Goal: Task Accomplishment & Management: Use online tool/utility

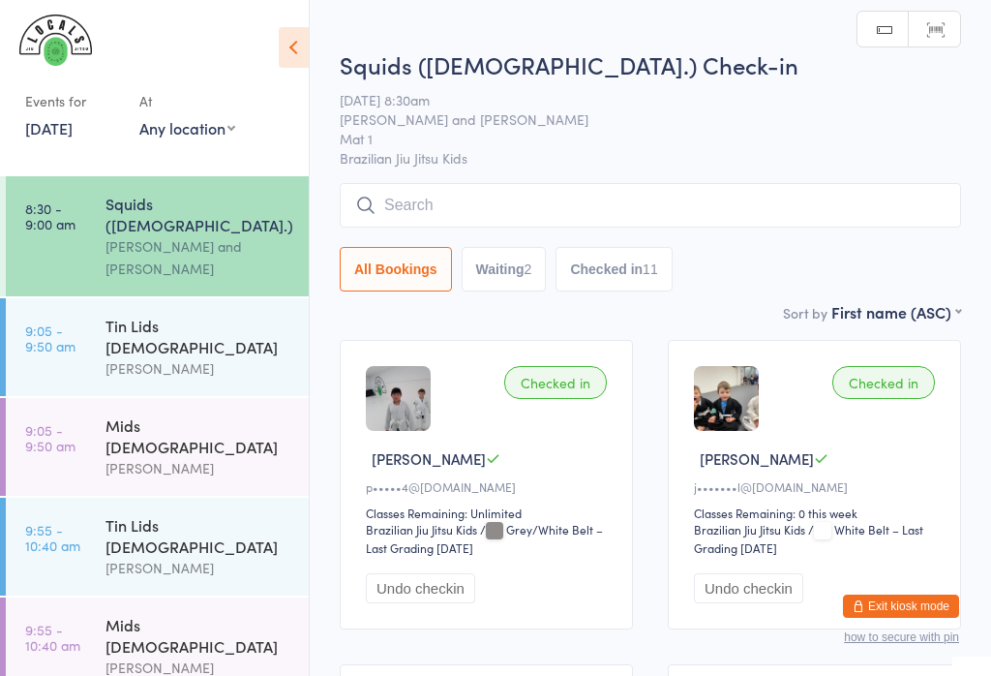
click at [426, 215] on input "search" at bounding box center [651, 205] width 622 height 45
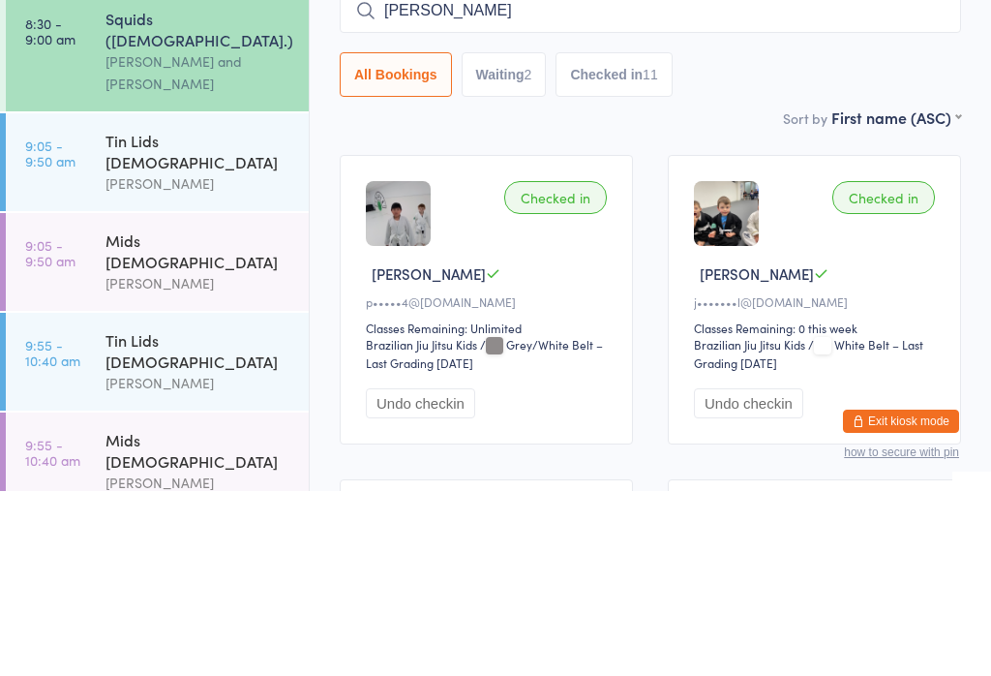
type input "Marcel"
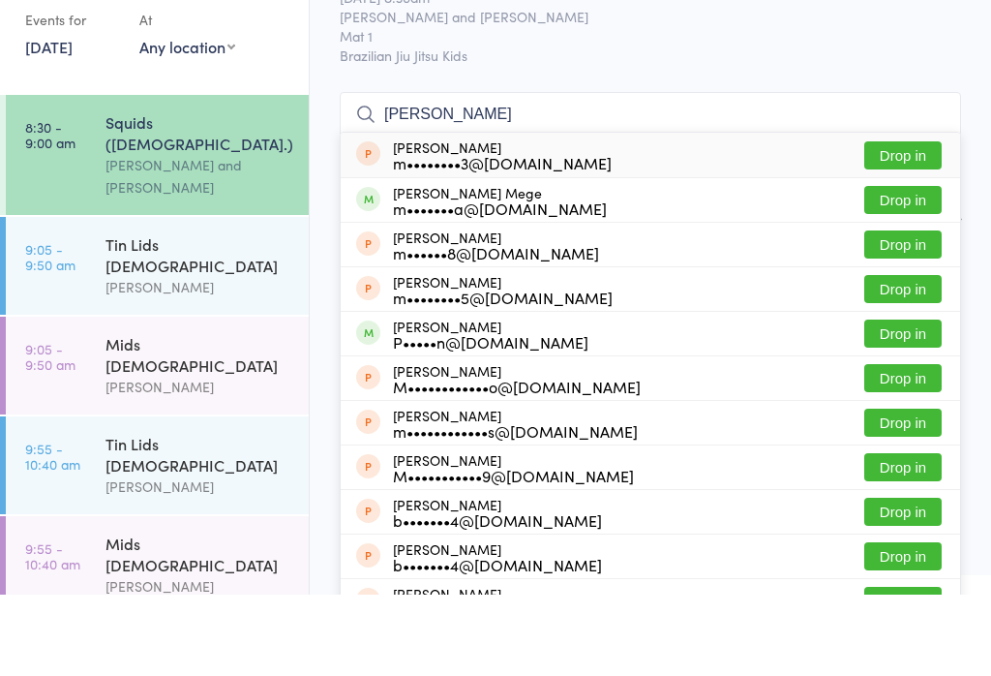
click at [897, 267] on button "Drop in" at bounding box center [903, 281] width 77 height 28
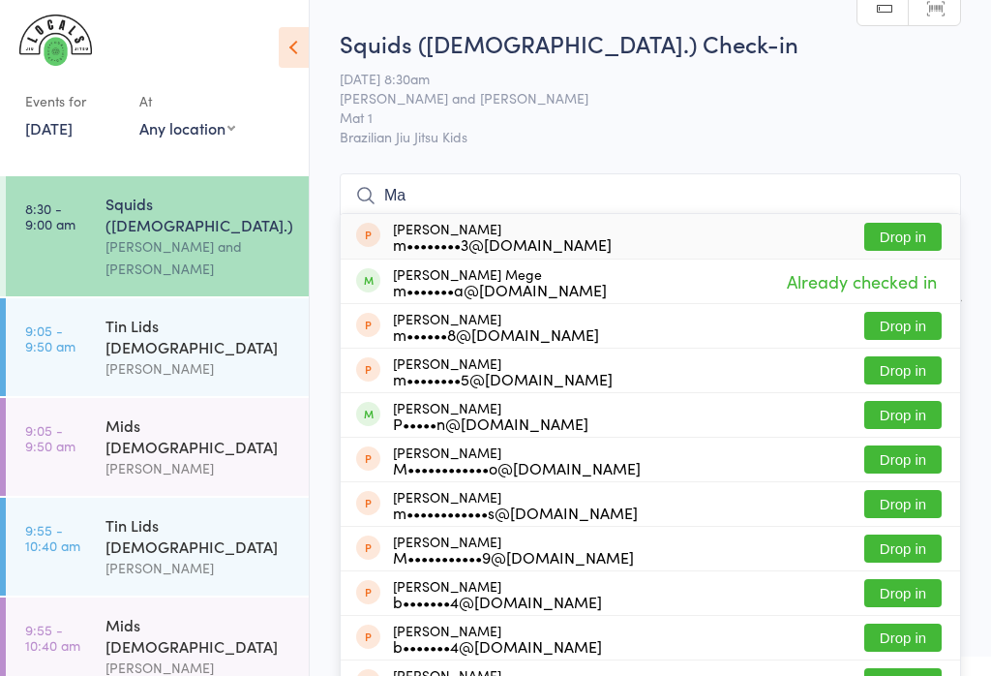
type input "M"
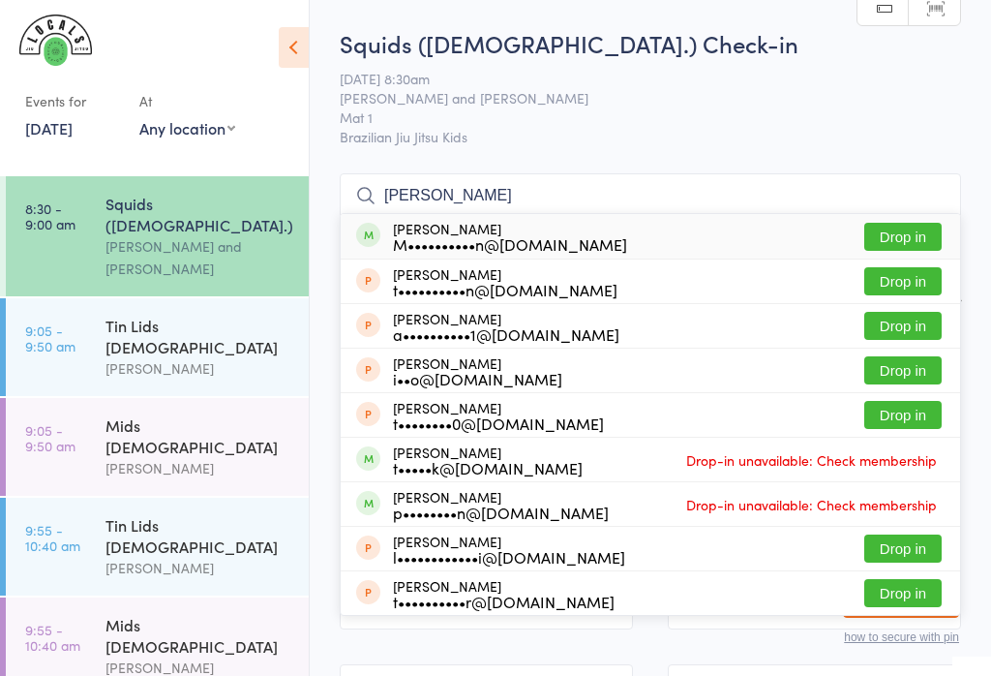
type input "Tommy mcc"
click at [921, 238] on button "Drop in" at bounding box center [903, 237] width 77 height 28
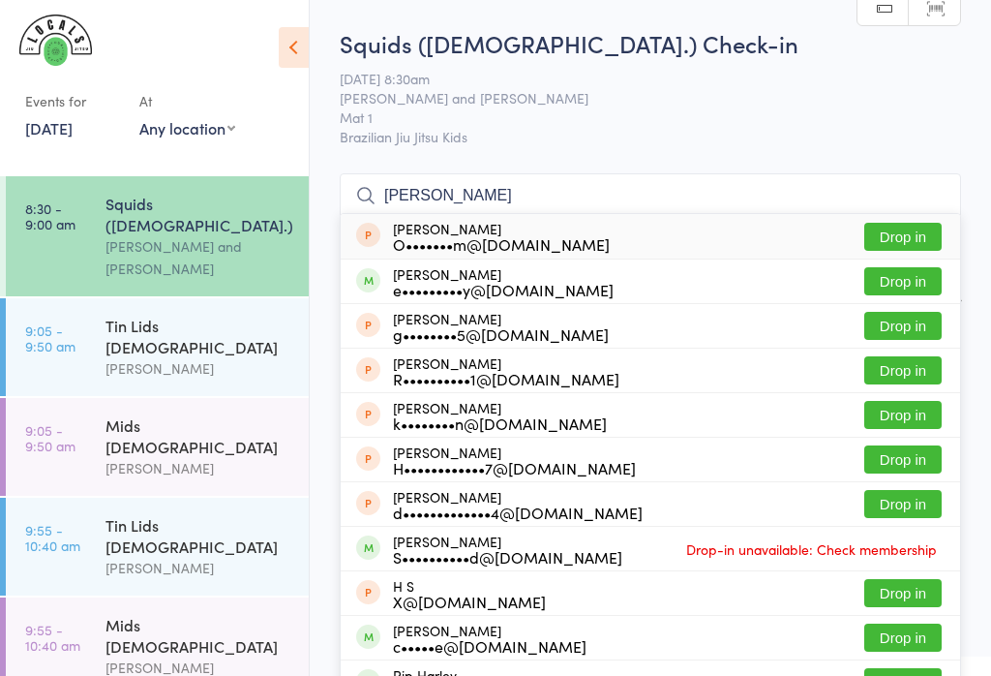
type input "harry h"
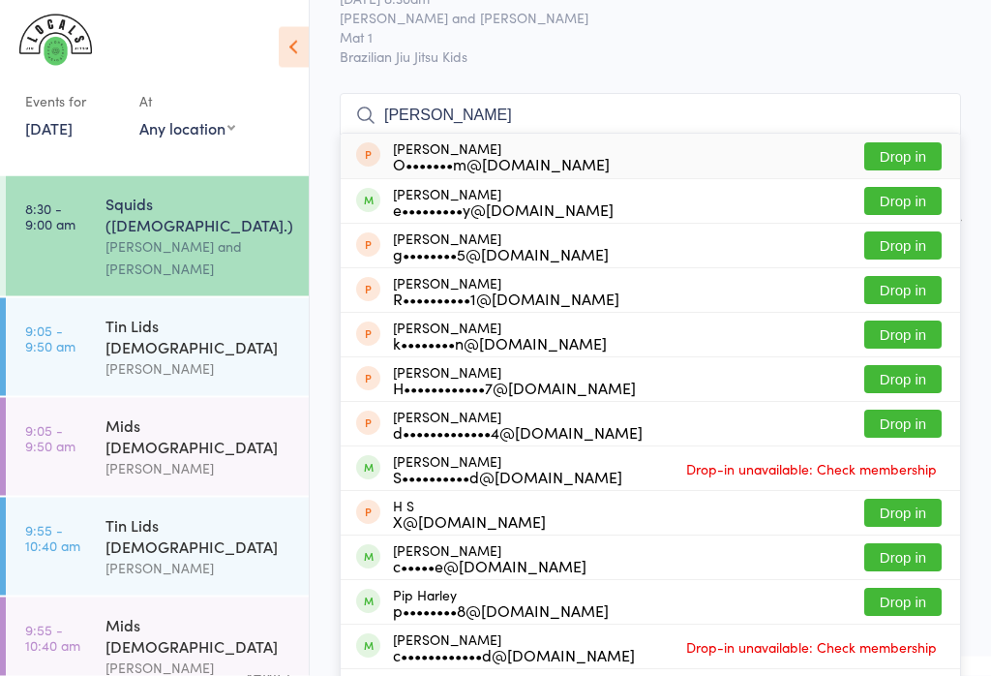
scroll to position [60, 0]
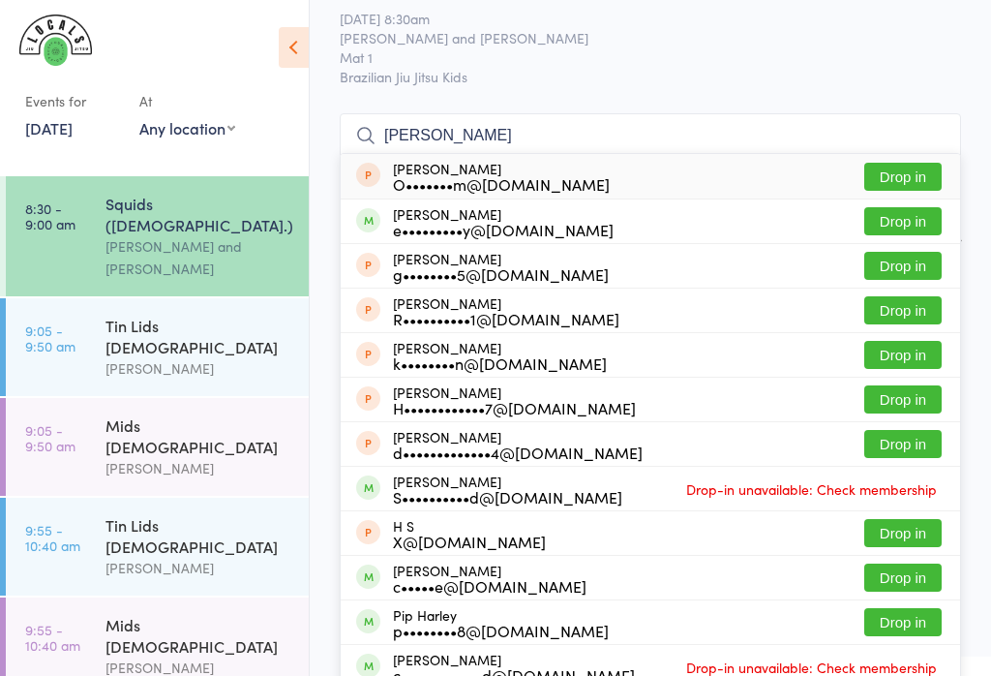
click at [895, 224] on button "Drop in" at bounding box center [903, 221] width 77 height 28
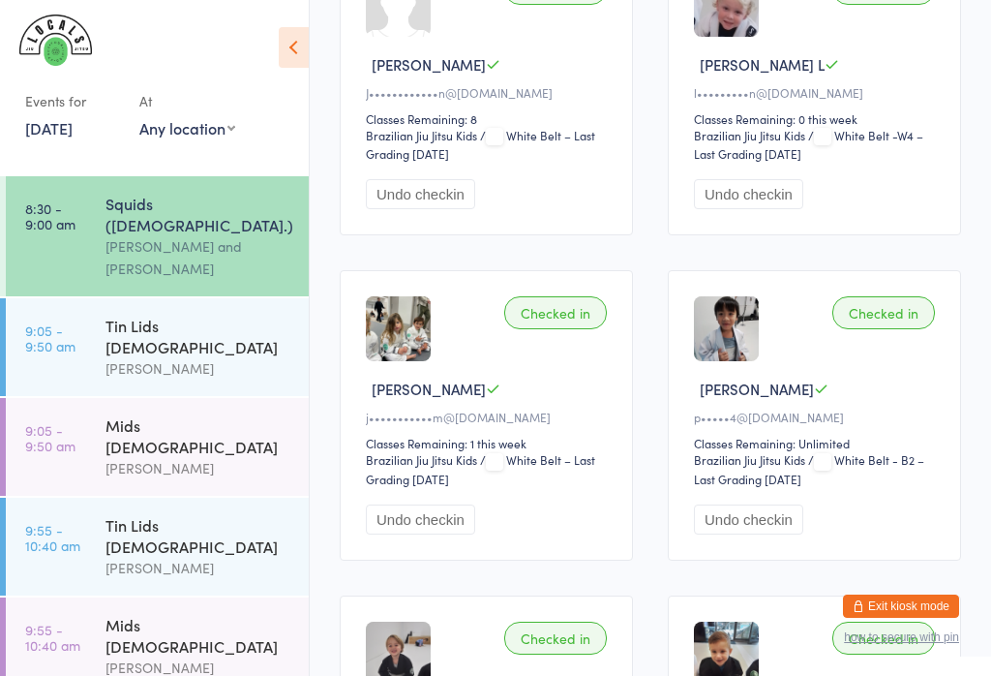
scroll to position [717, 0]
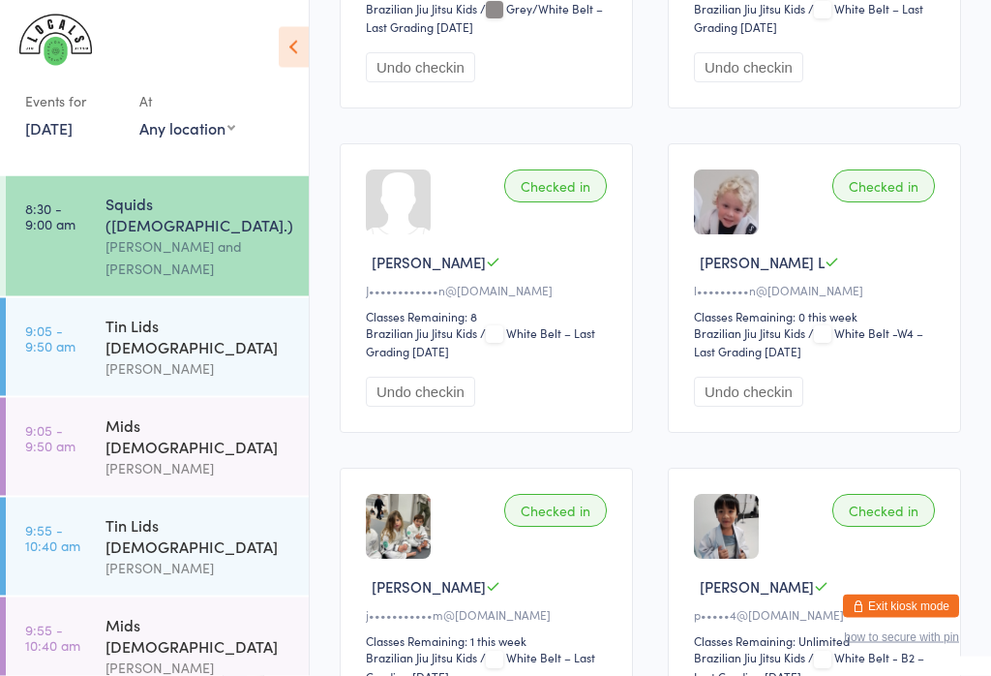
click at [289, 42] on icon at bounding box center [294, 47] width 30 height 41
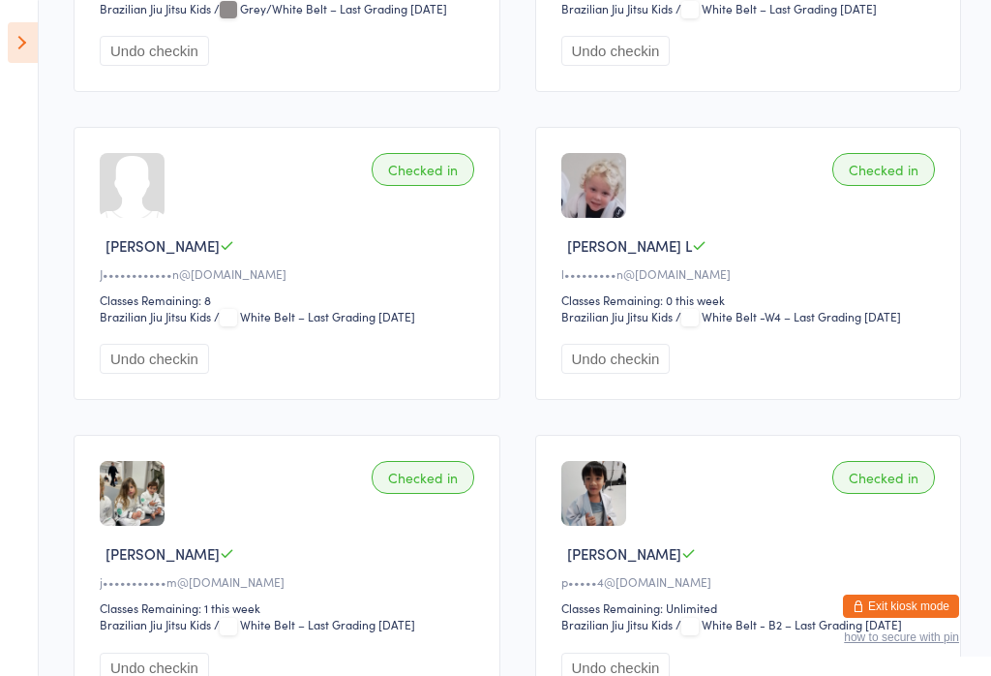
click at [14, 42] on icon at bounding box center [23, 42] width 30 height 41
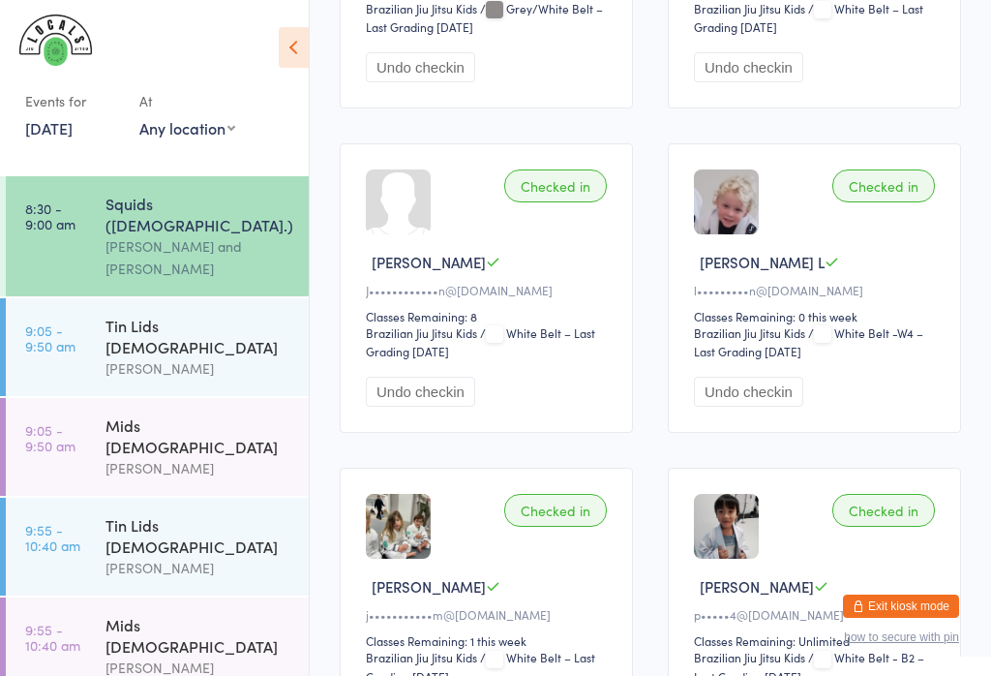
click at [59, 113] on div "Events for" at bounding box center [72, 101] width 95 height 32
click at [69, 132] on link "16 Aug, 2025" at bounding box center [48, 127] width 47 height 21
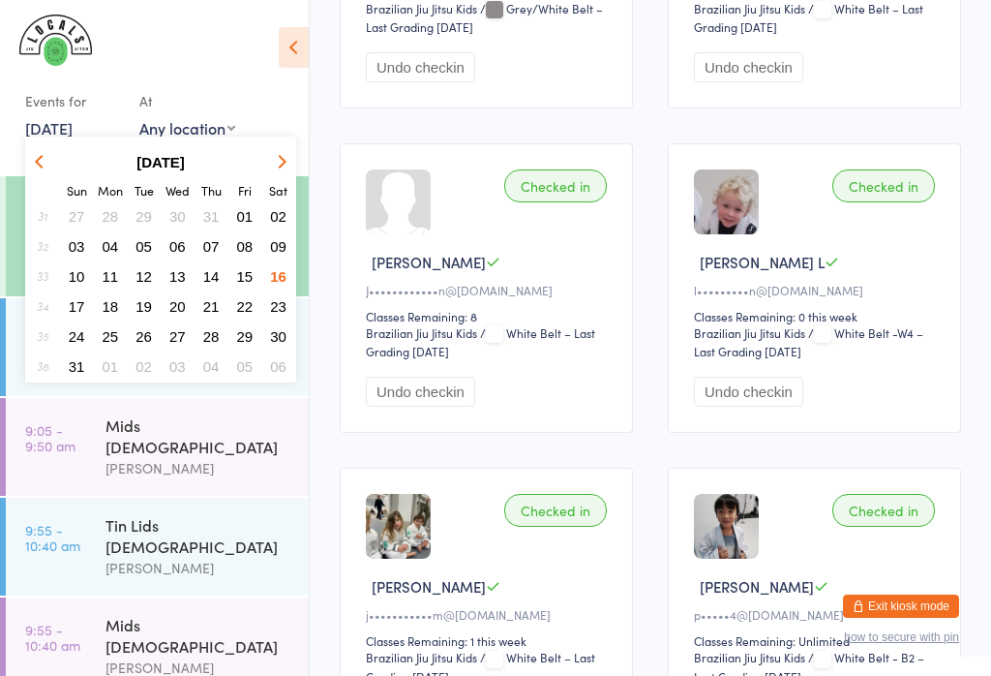
click at [65, 306] on button "17" at bounding box center [77, 306] width 30 height 26
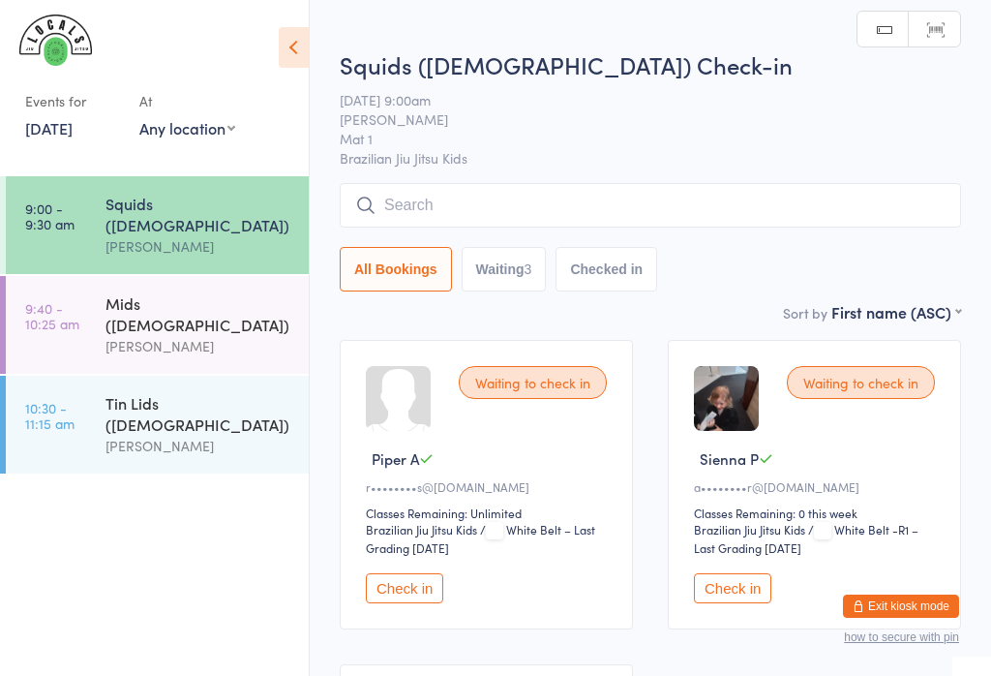
click at [410, 200] on input "search" at bounding box center [651, 205] width 622 height 45
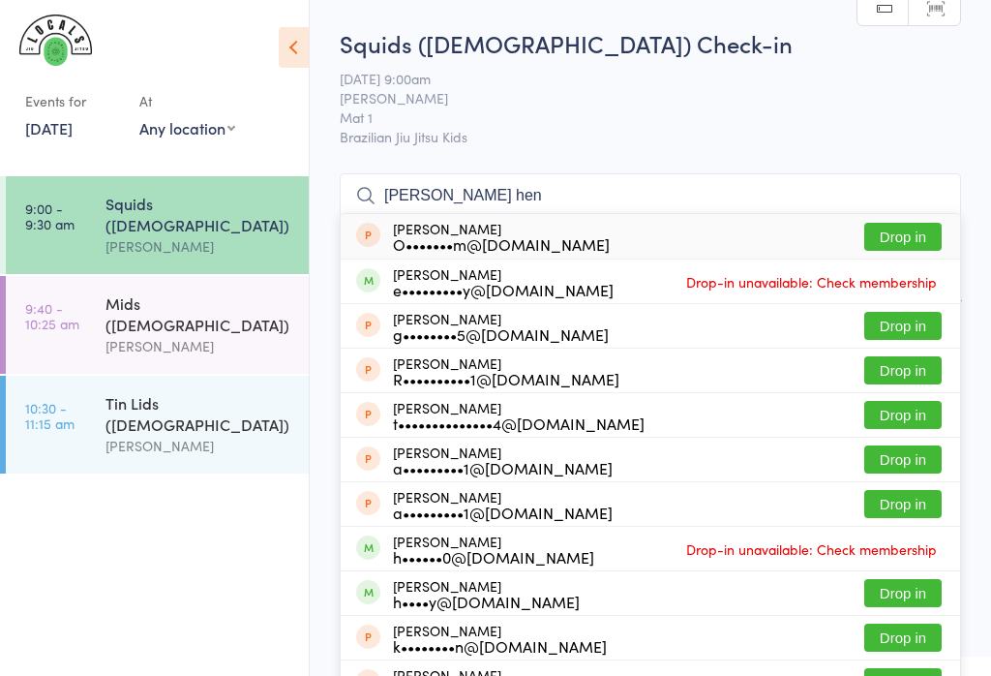
click at [297, 50] on icon at bounding box center [294, 47] width 30 height 41
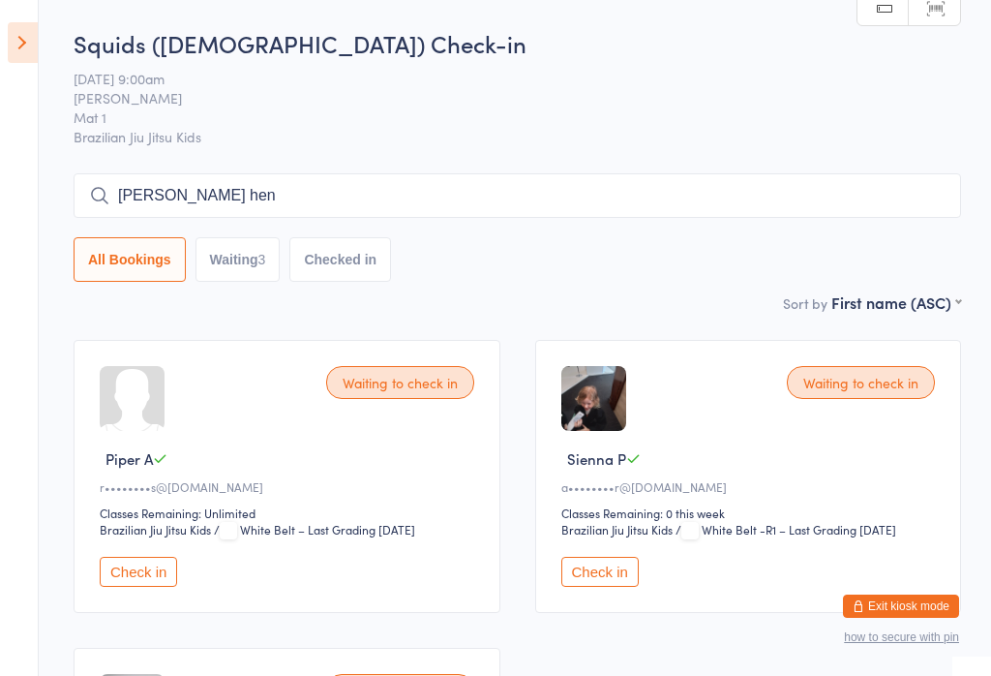
click at [470, 194] on input "Harry hen" at bounding box center [518, 195] width 888 height 45
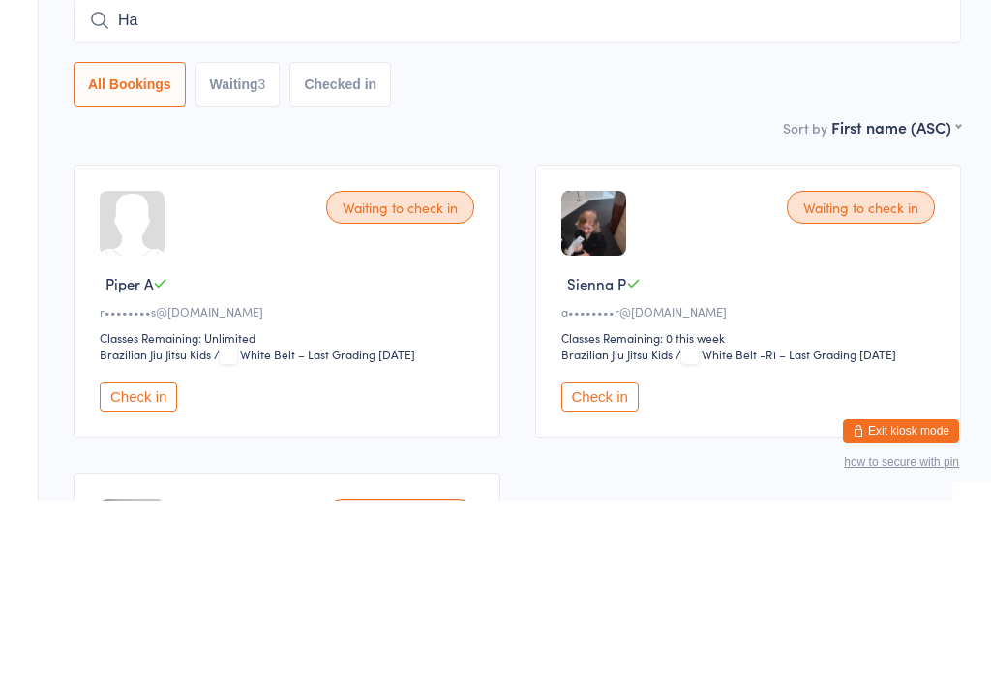
type input "H"
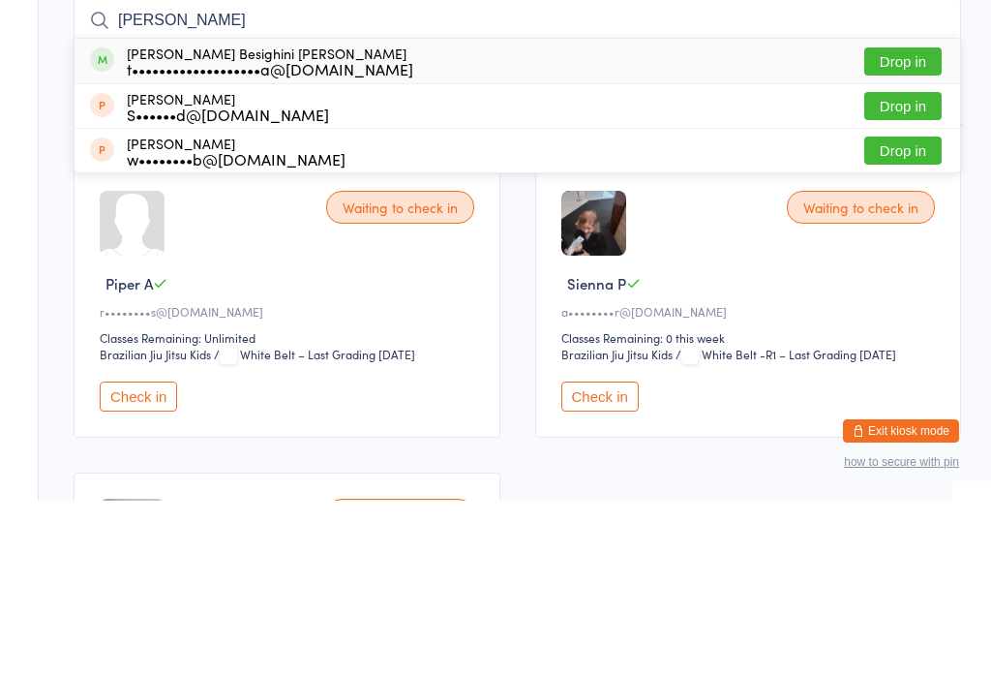
type input "Joao"
click at [914, 223] on button "Drop in" at bounding box center [903, 237] width 77 height 28
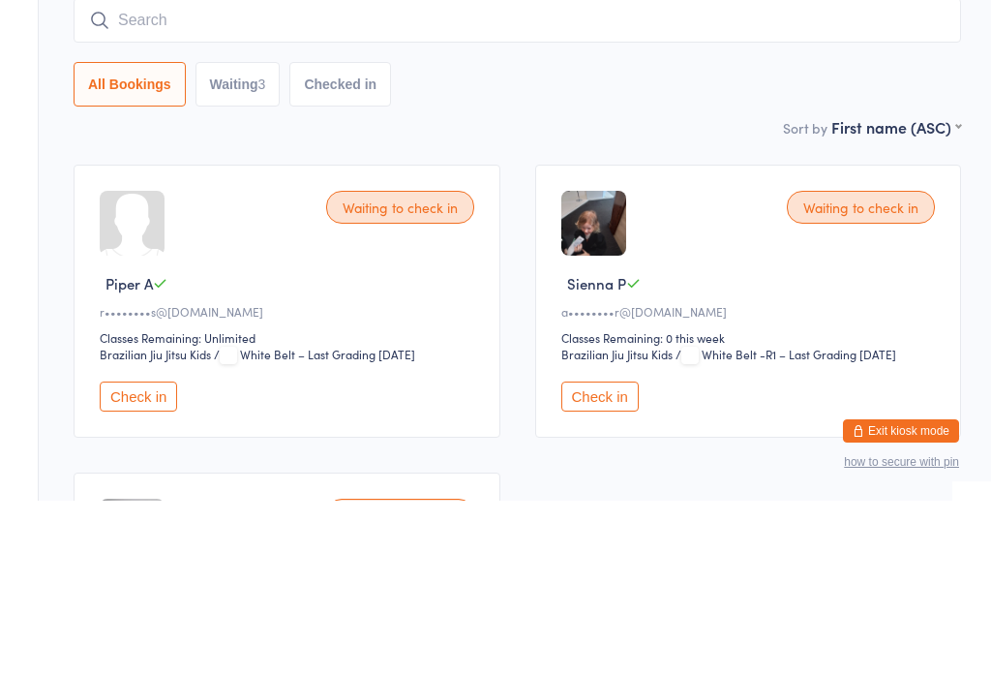
scroll to position [175, 0]
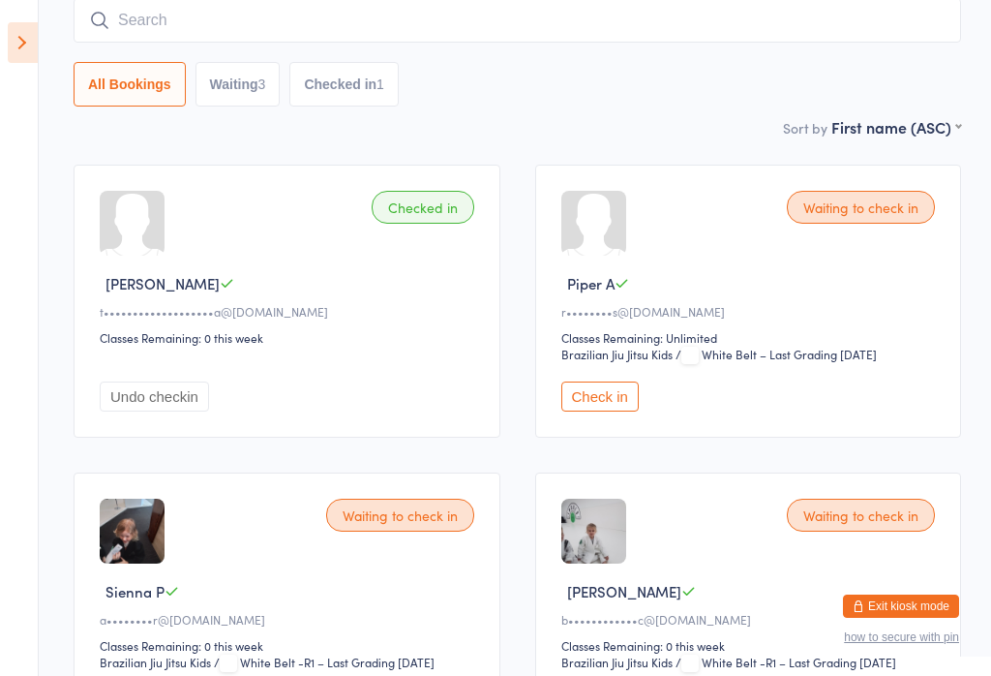
click at [179, 18] on input "search" at bounding box center [518, 20] width 888 height 45
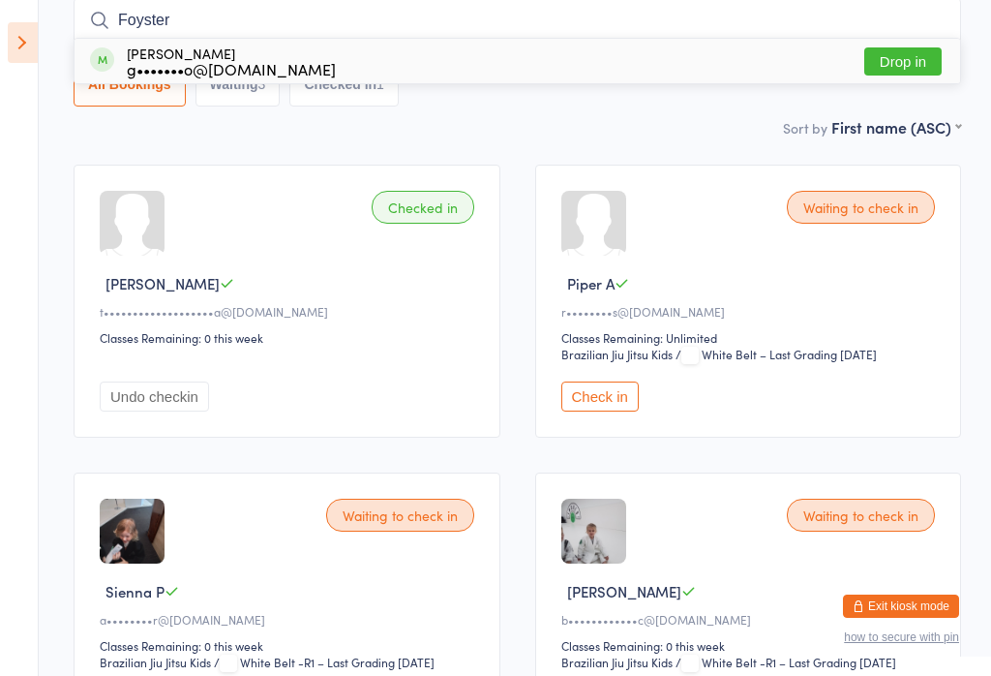
type input "Foyster"
click at [901, 71] on button "Drop in" at bounding box center [903, 61] width 77 height 28
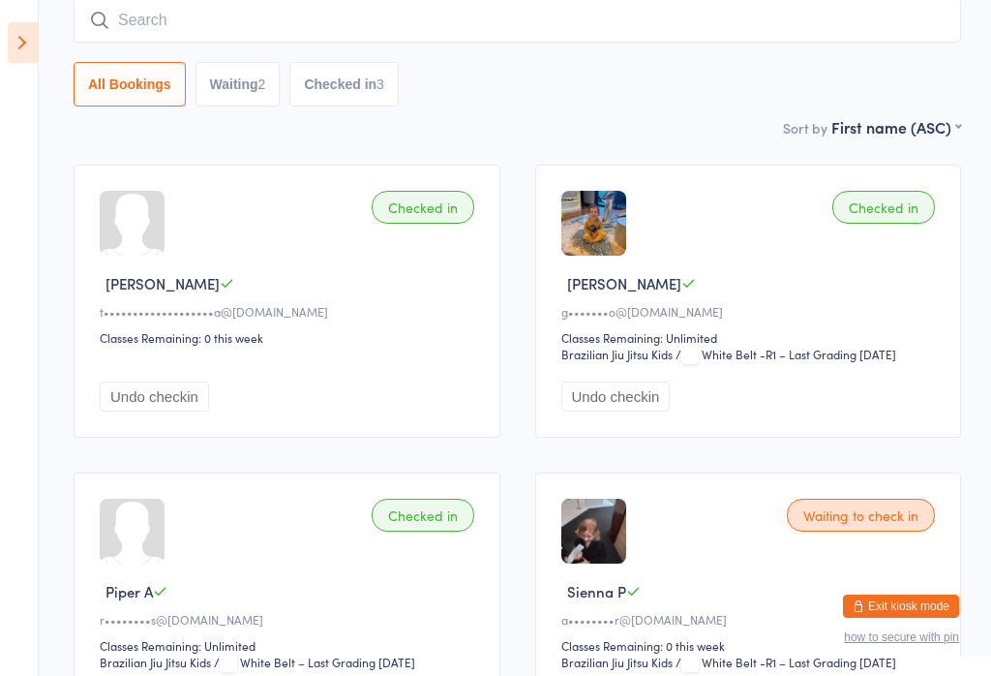
click at [21, 47] on icon at bounding box center [23, 42] width 30 height 41
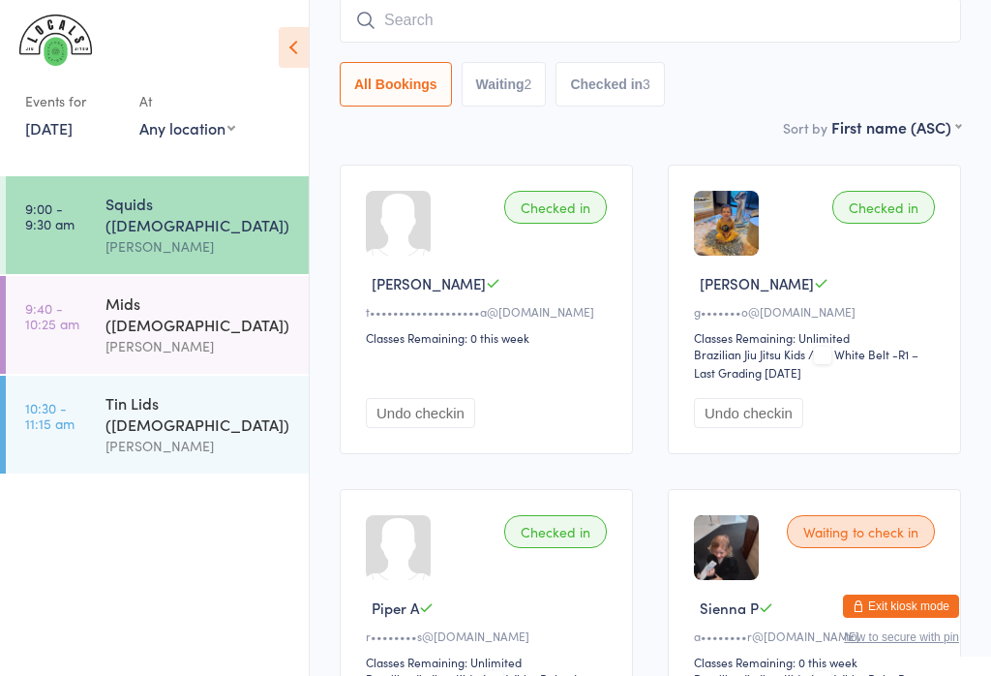
click at [106, 235] on div "[PERSON_NAME]" at bounding box center [199, 246] width 187 height 22
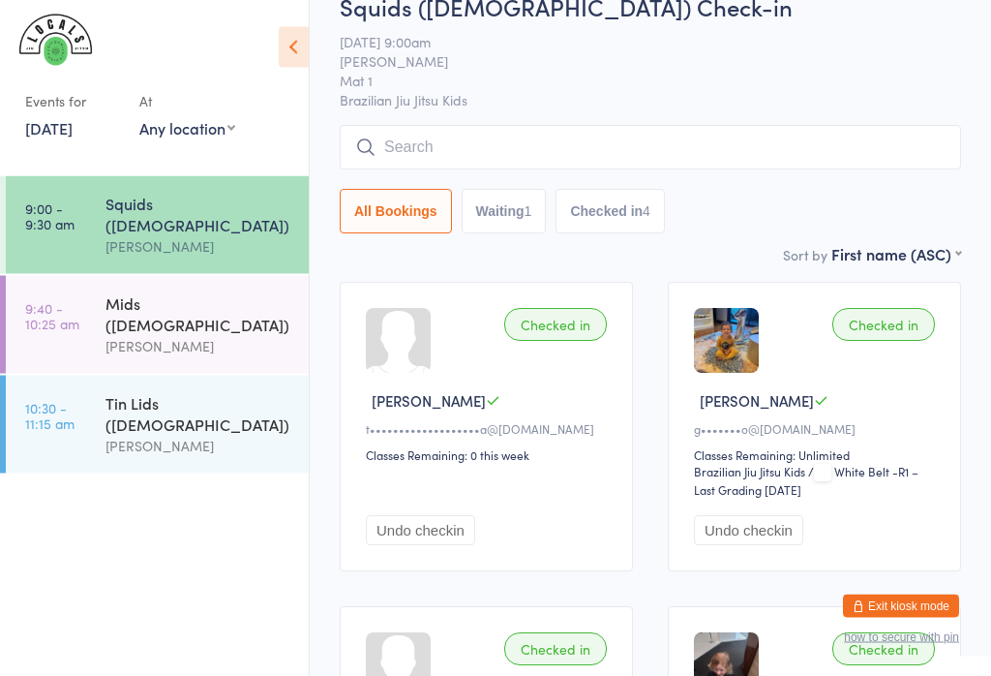
scroll to position [0, 0]
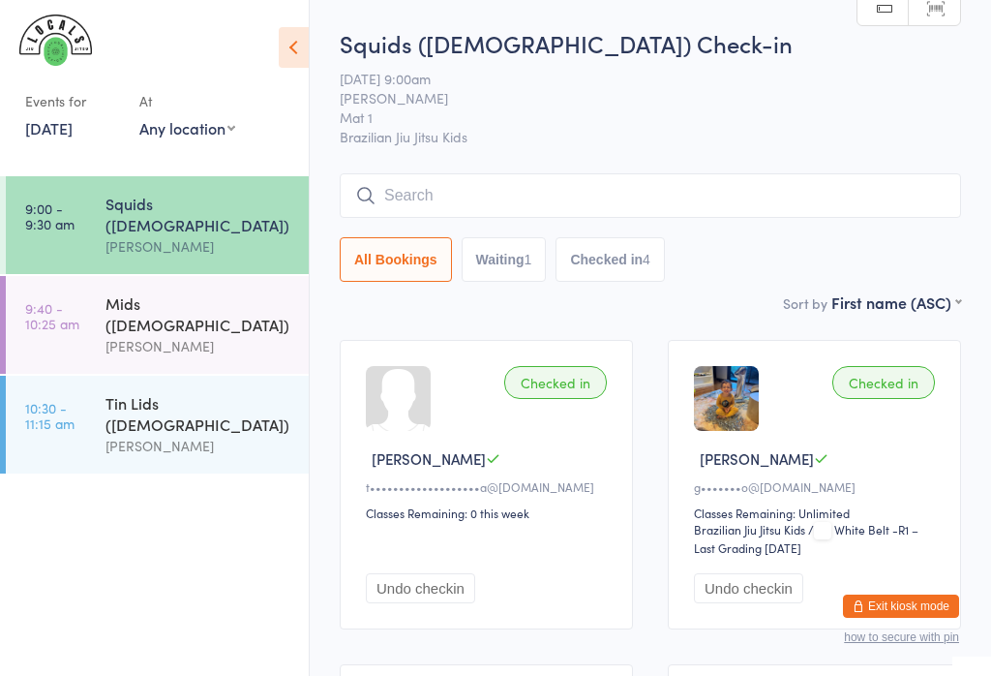
click at [956, 513] on div "Checked in Lucas F g•••••••o@hotmail.com Classes Remaining: Unlimited Brazilian…" at bounding box center [814, 484] width 293 height 289
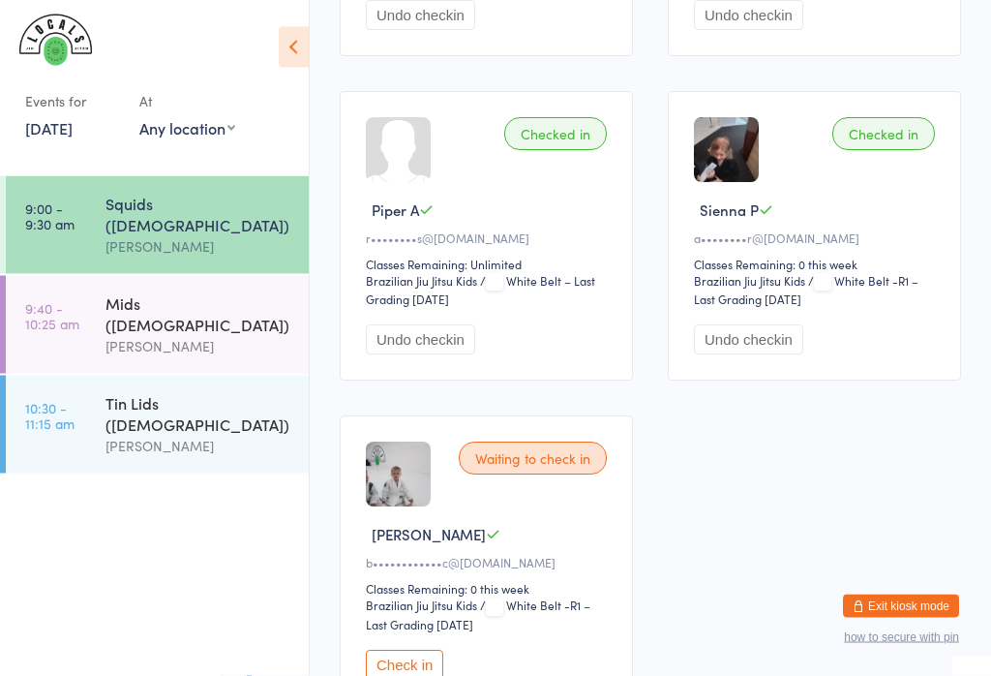
scroll to position [573, 0]
click at [762, 354] on button "Undo checkin" at bounding box center [748, 339] width 109 height 30
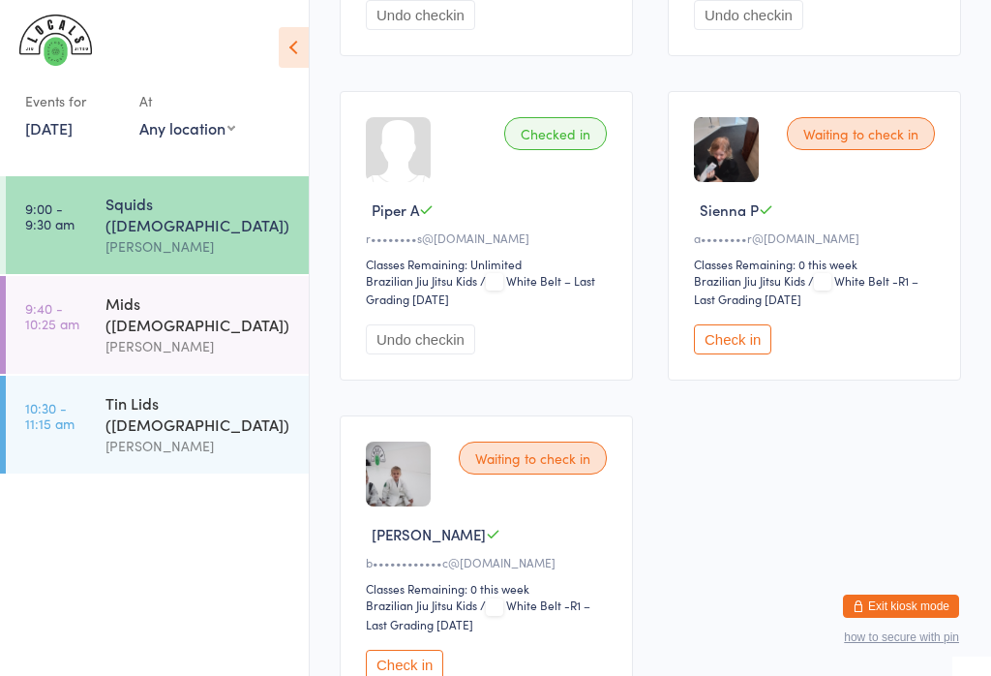
click at [767, 354] on button "Check in" at bounding box center [732, 339] width 77 height 30
click at [733, 350] on button "Check in" at bounding box center [732, 339] width 77 height 30
click at [163, 292] on div "Mids ([DEMOGRAPHIC_DATA])" at bounding box center [199, 313] width 187 height 43
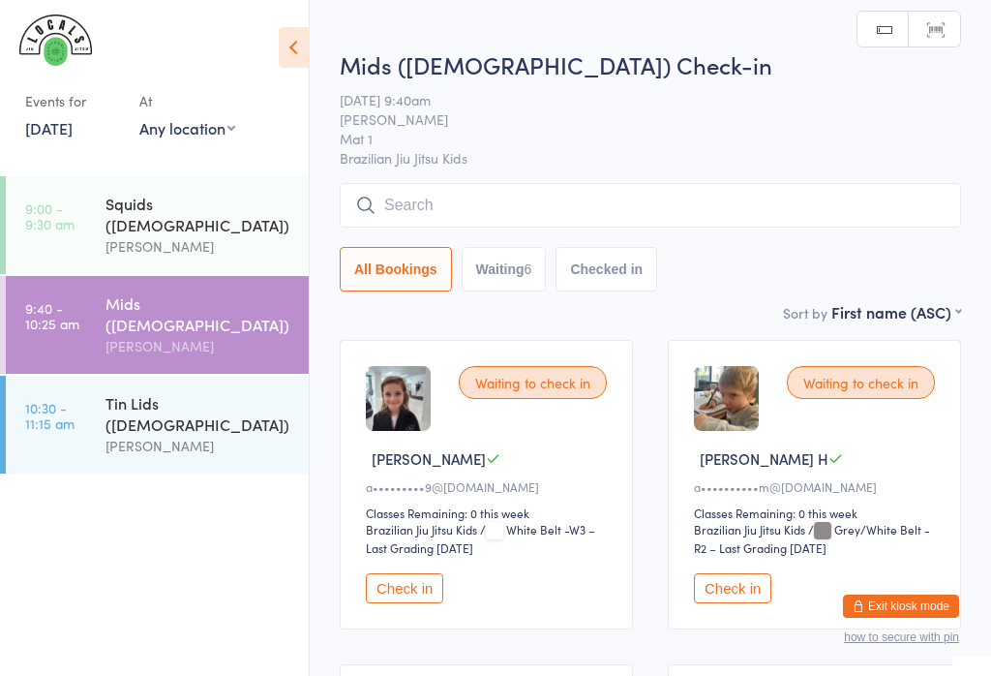
click at [552, 202] on input "search" at bounding box center [651, 205] width 622 height 45
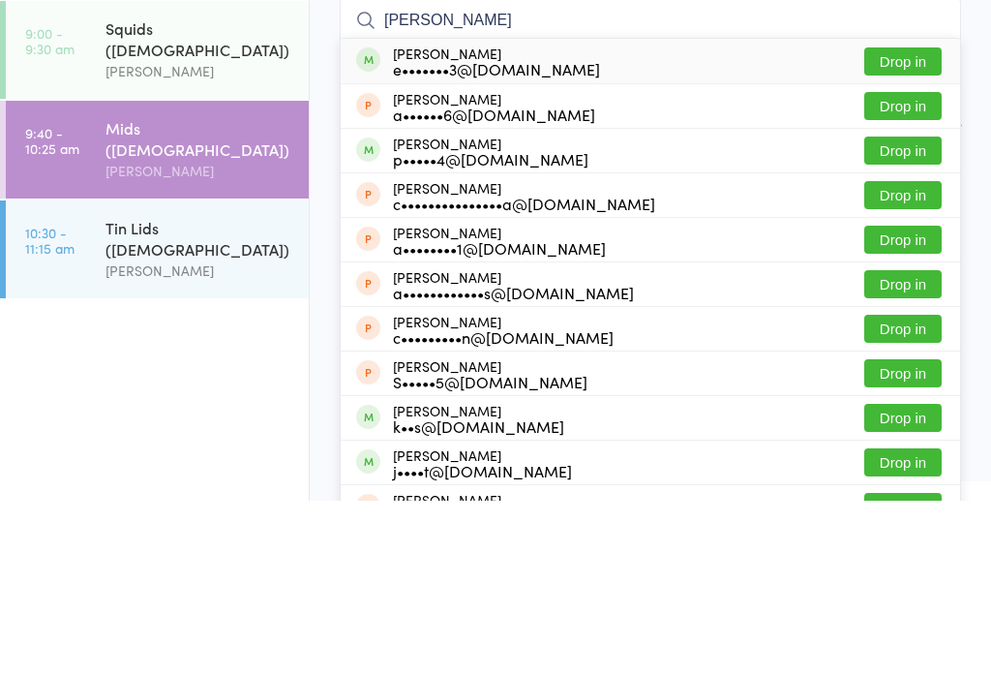
type input "Andrei"
click at [899, 223] on button "Drop in" at bounding box center [903, 237] width 77 height 28
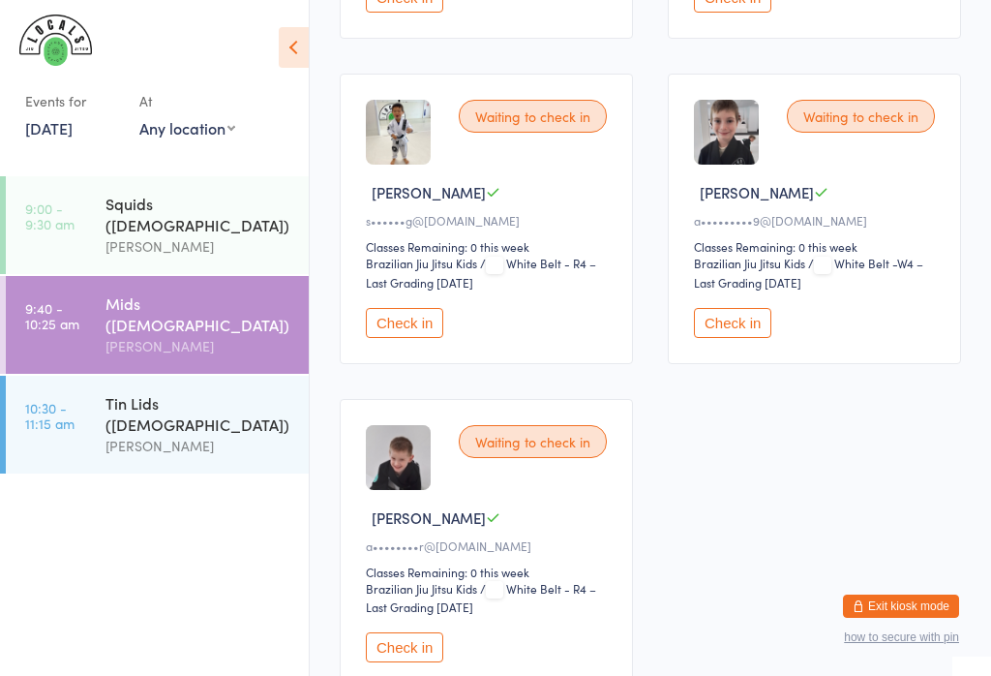
scroll to position [1066, 0]
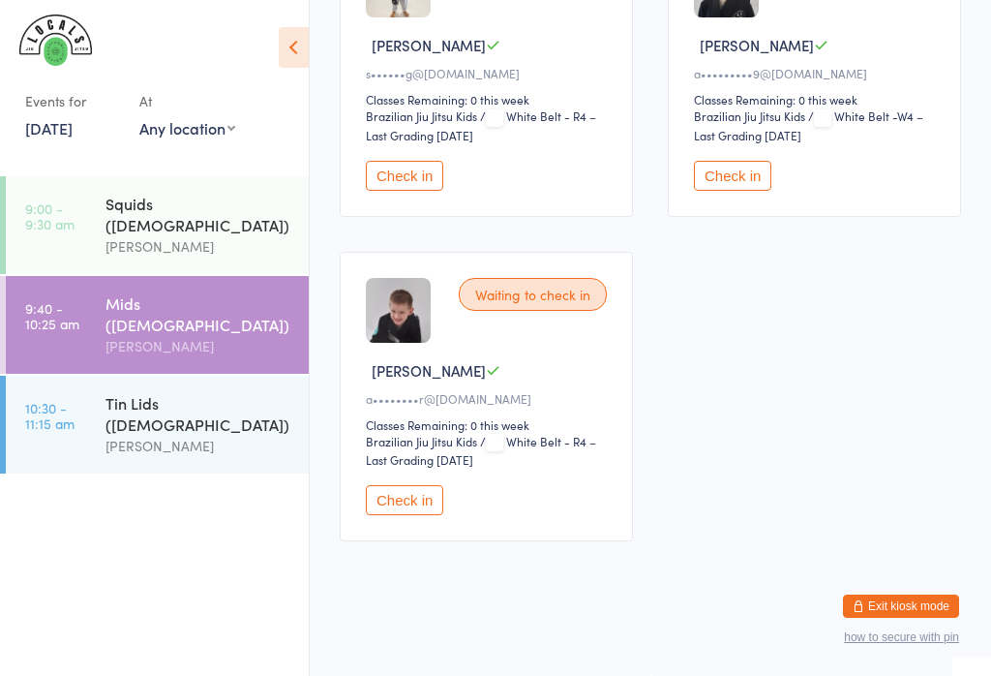
click at [392, 515] on button "Check in" at bounding box center [404, 500] width 77 height 30
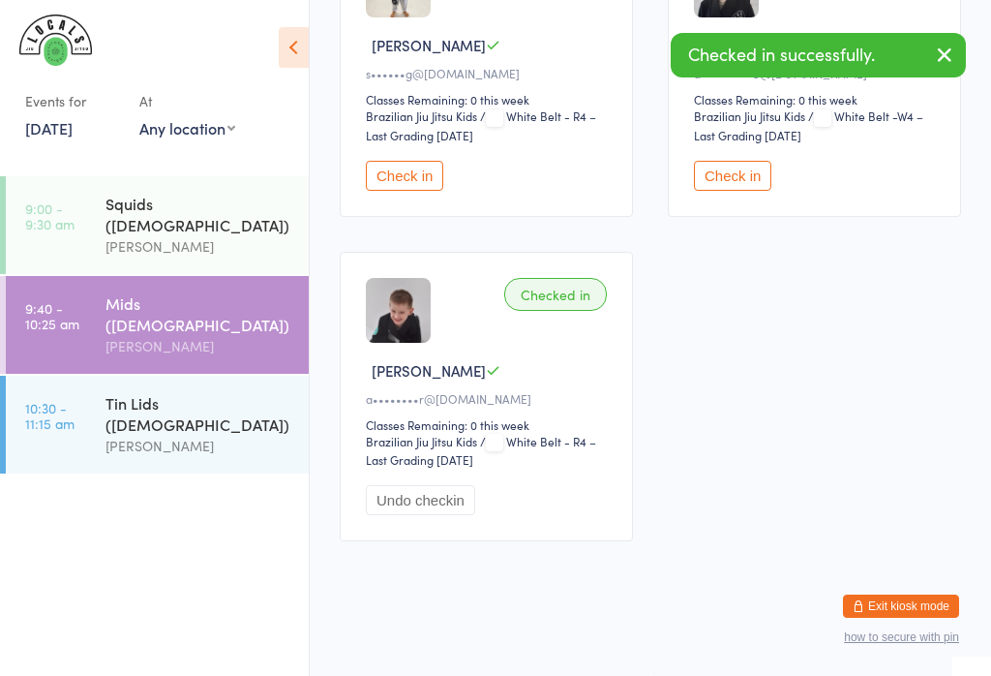
click at [240, 209] on div "Squids ([DEMOGRAPHIC_DATA])" at bounding box center [199, 214] width 187 height 43
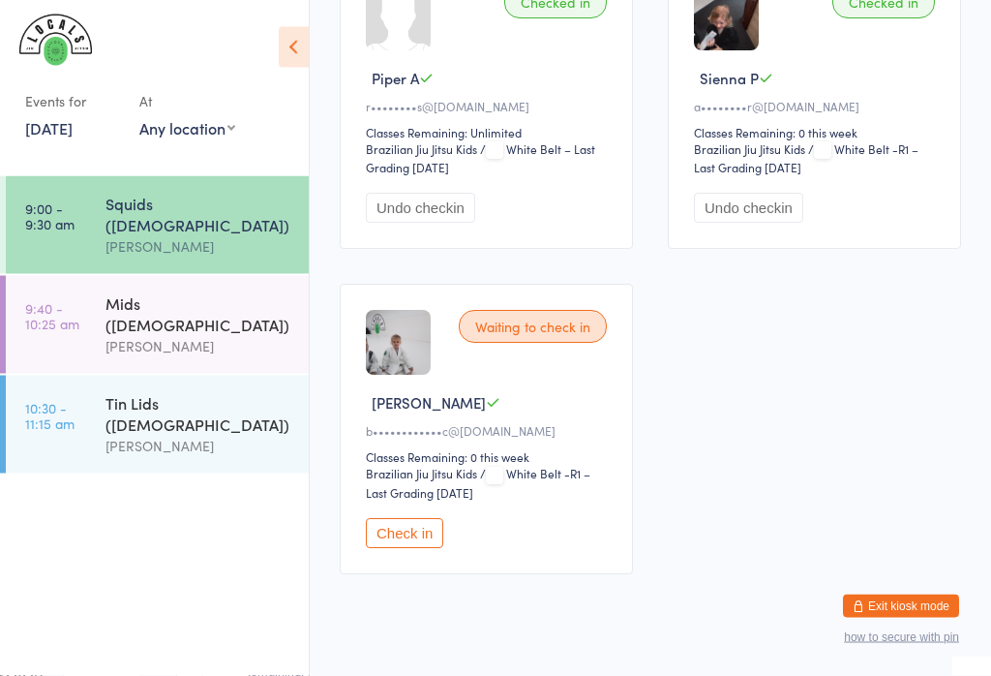
click at [403, 549] on button "Check in" at bounding box center [404, 534] width 77 height 30
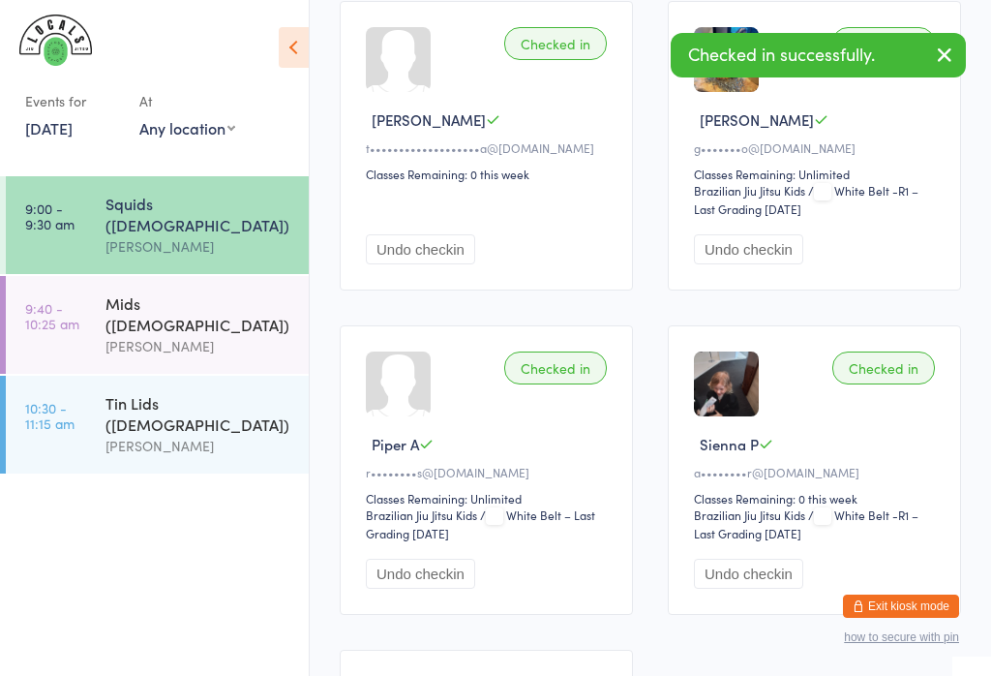
scroll to position [340, 0]
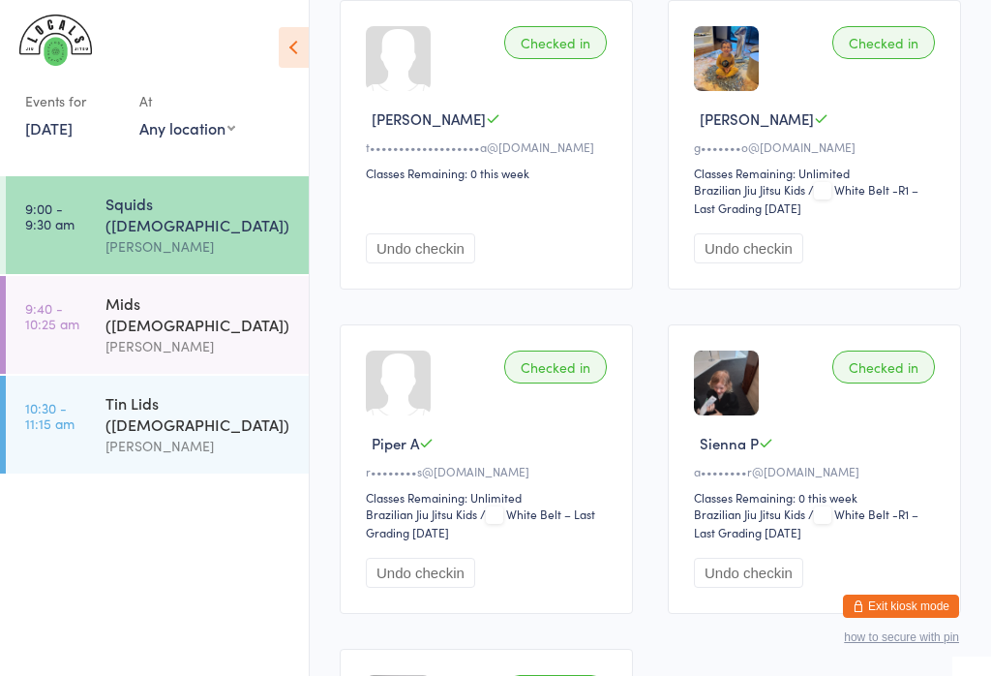
click at [212, 294] on div "Mids ([DEMOGRAPHIC_DATA])" at bounding box center [199, 313] width 187 height 43
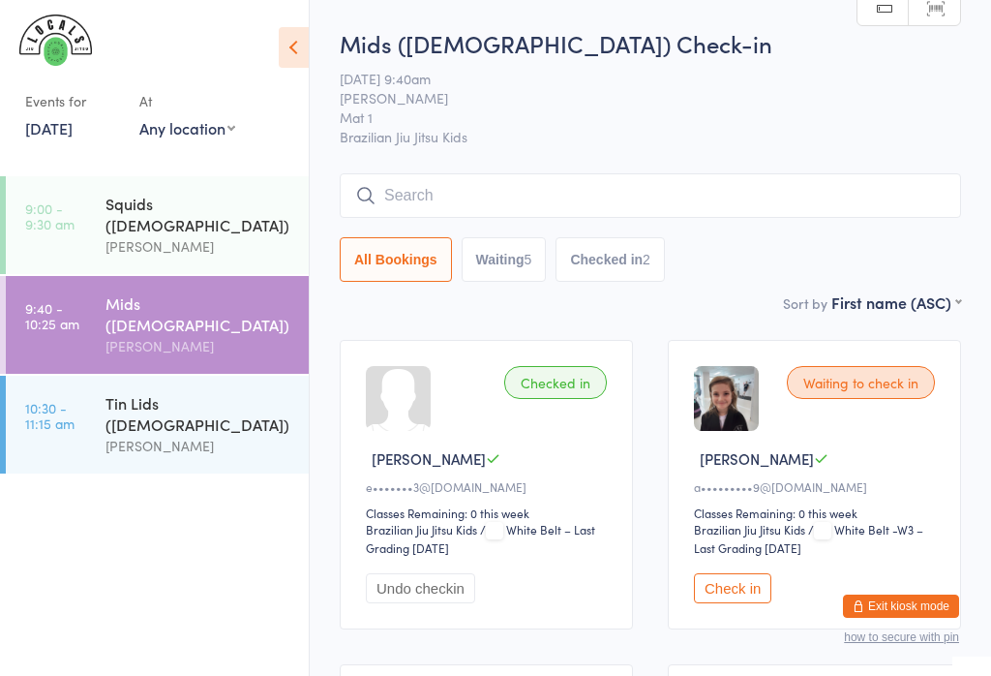
click at [593, 194] on input "search" at bounding box center [651, 195] width 622 height 45
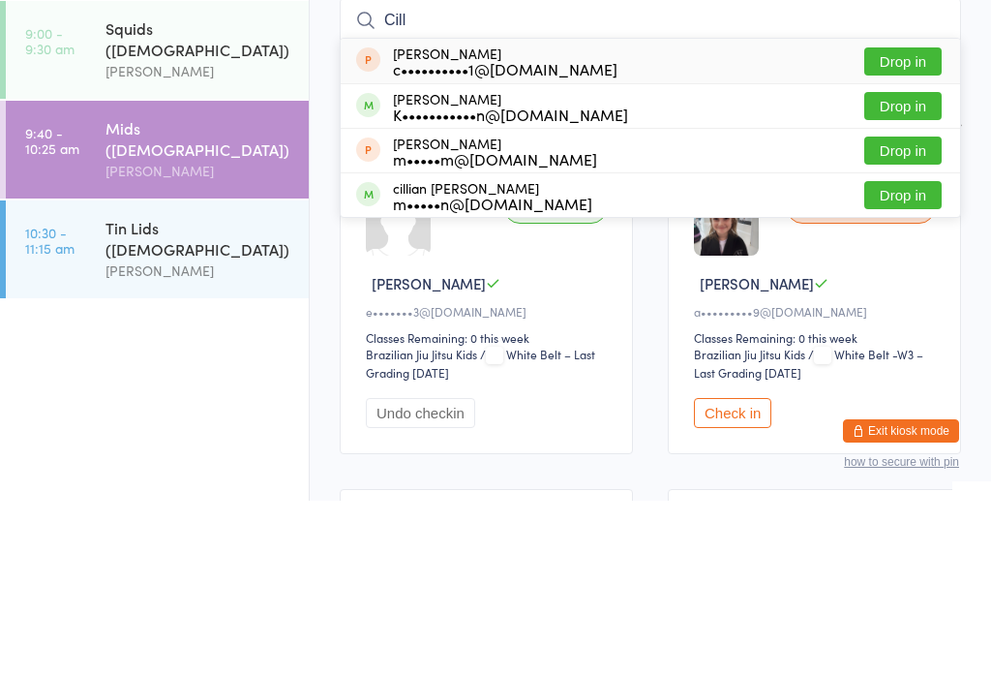
type input "Cill"
click at [903, 356] on button "Drop in" at bounding box center [903, 370] width 77 height 28
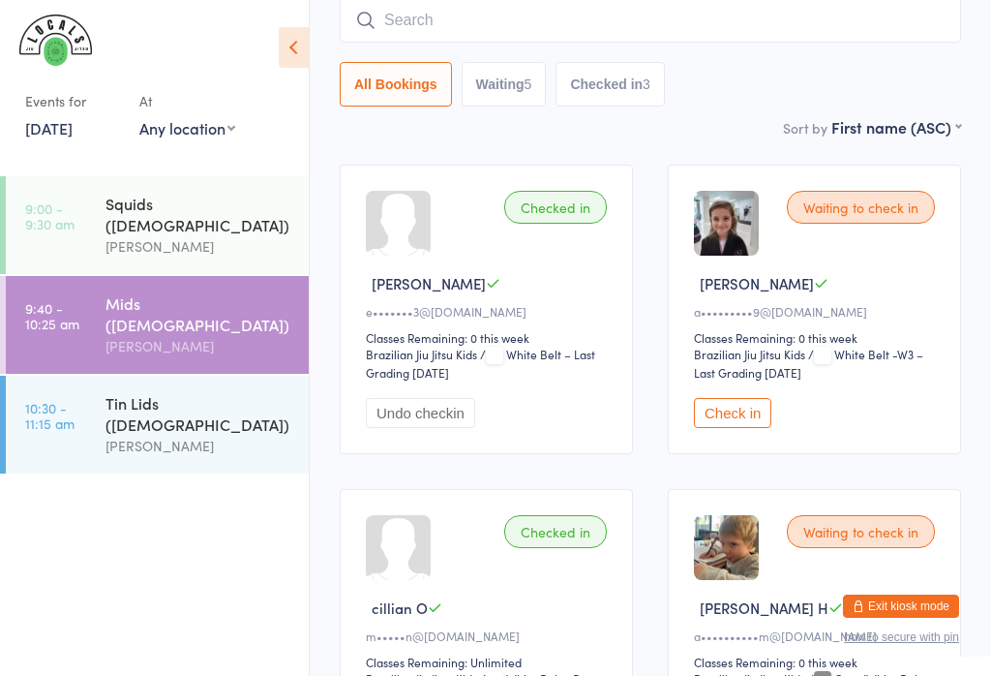
click at [583, 19] on input "search" at bounding box center [651, 20] width 622 height 45
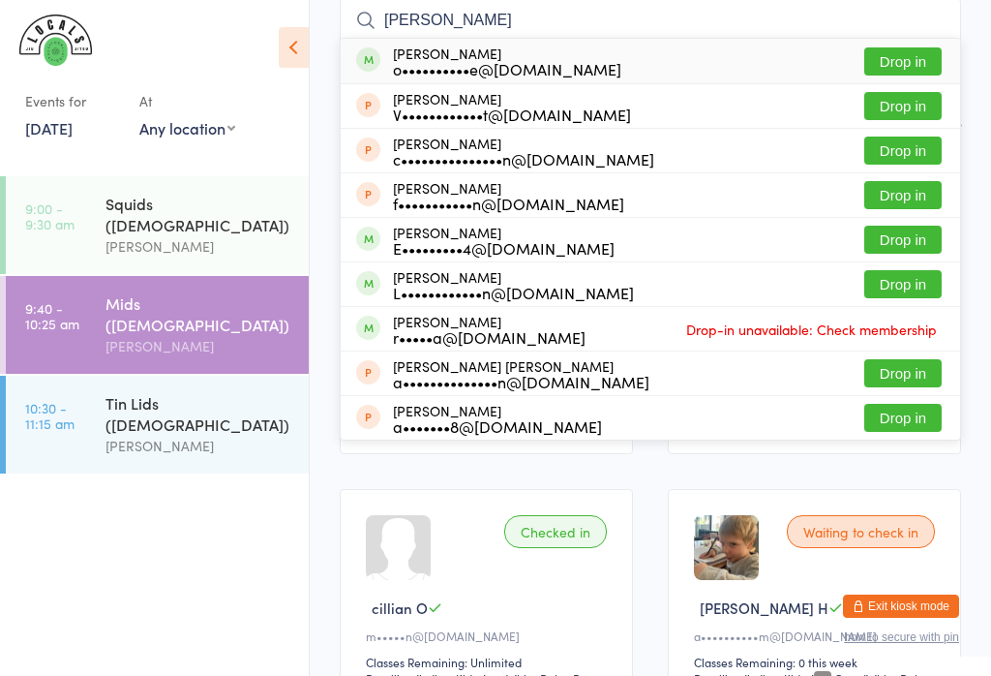
type input "Lou"
click at [910, 61] on button "Drop in" at bounding box center [903, 61] width 77 height 28
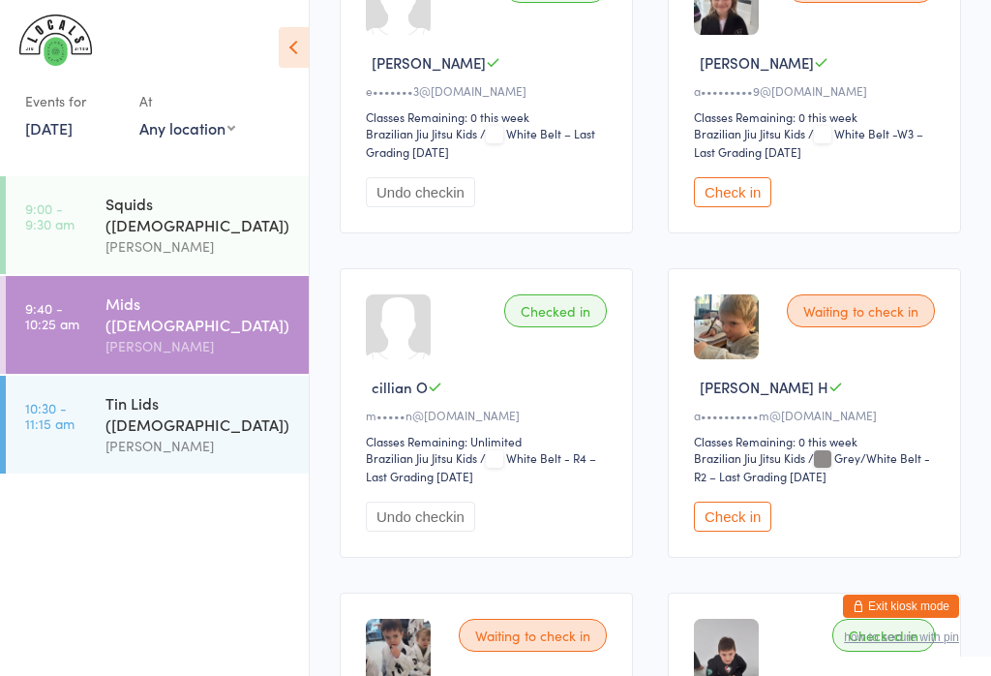
scroll to position [400, 0]
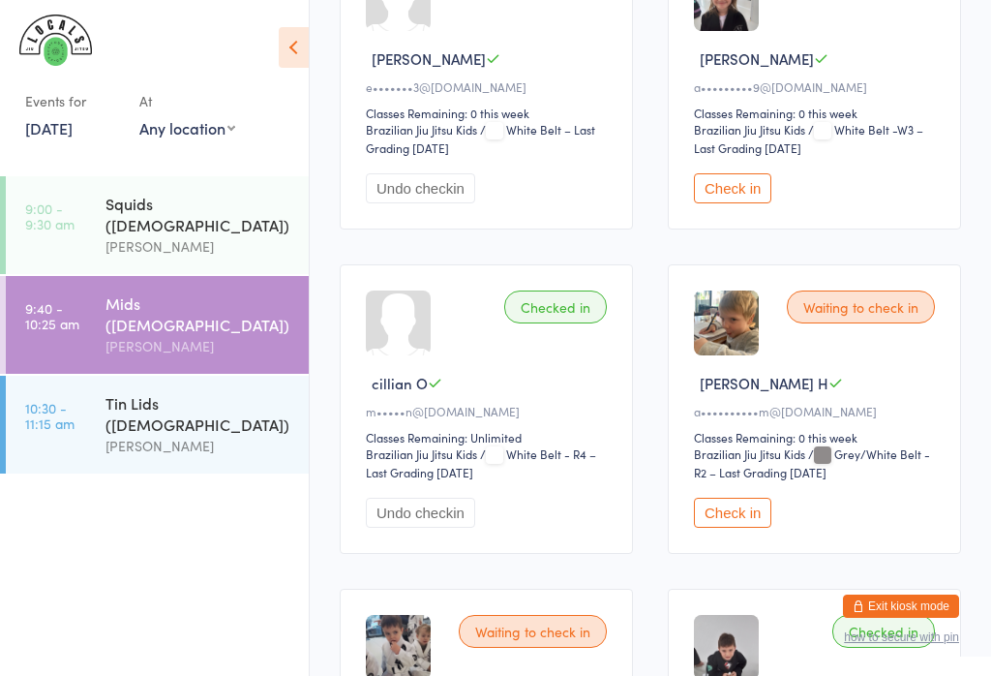
click at [732, 518] on button "Check in" at bounding box center [732, 513] width 77 height 30
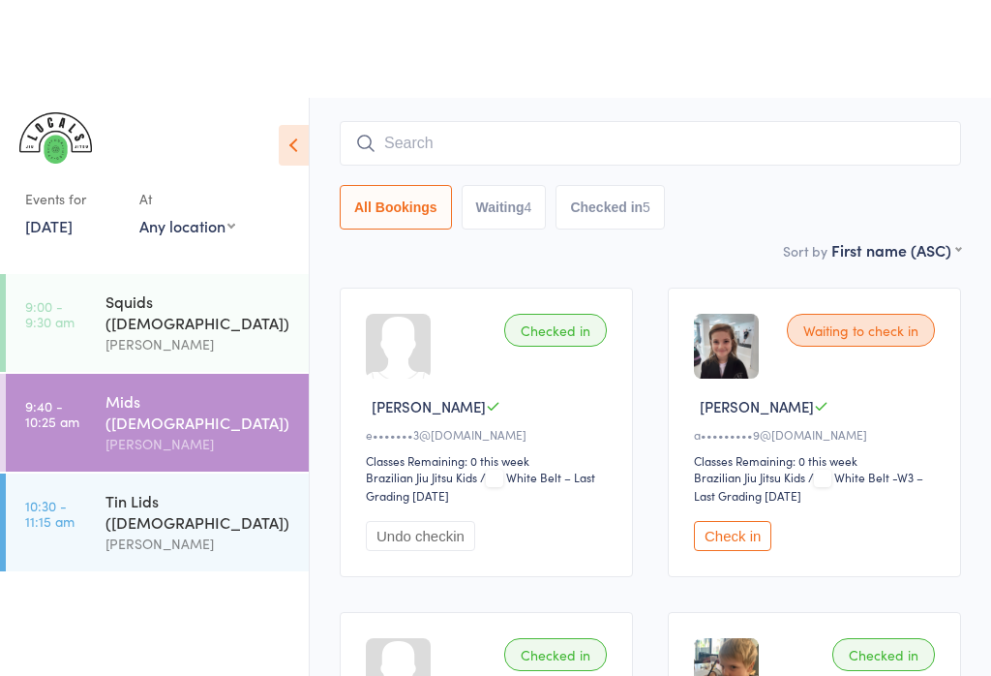
scroll to position [0, 0]
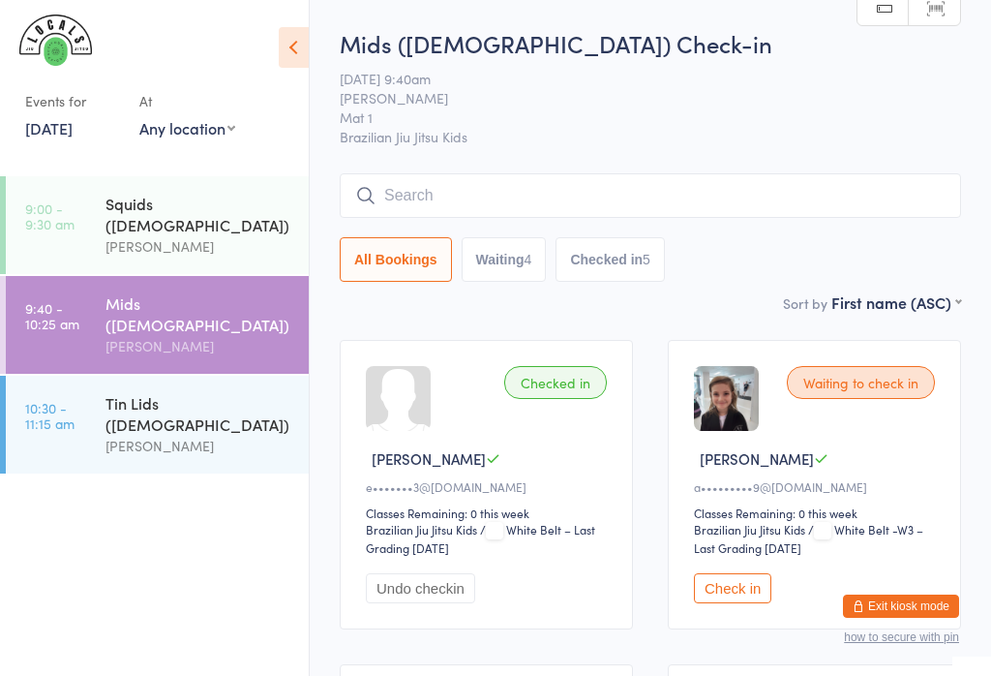
click at [670, 198] on input "search" at bounding box center [651, 195] width 622 height 45
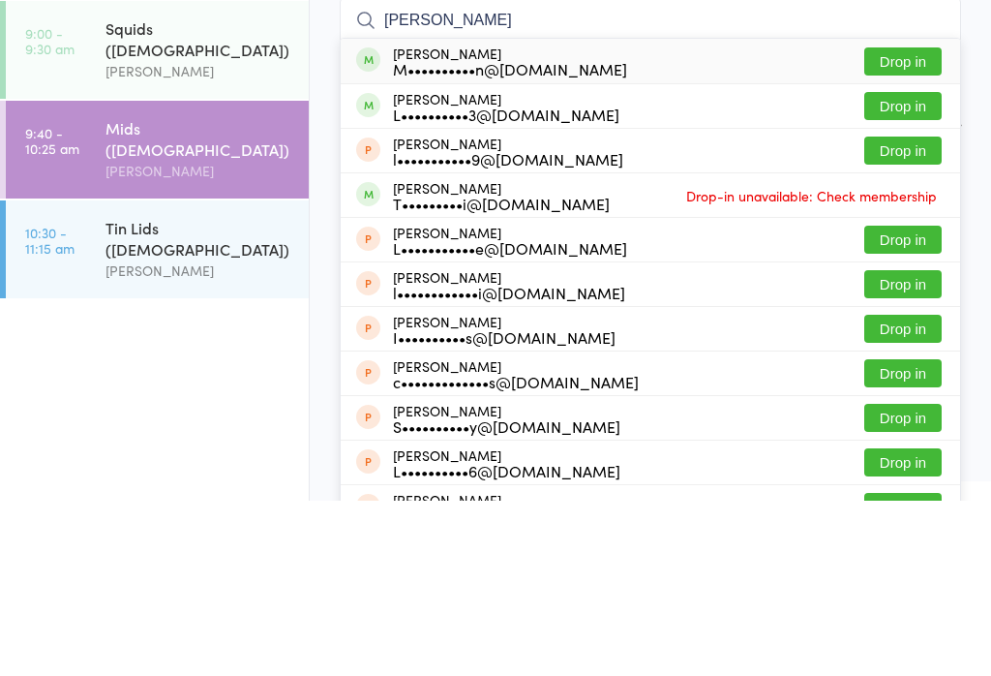
type input "Liam mcc"
click at [918, 223] on button "Drop in" at bounding box center [903, 237] width 77 height 28
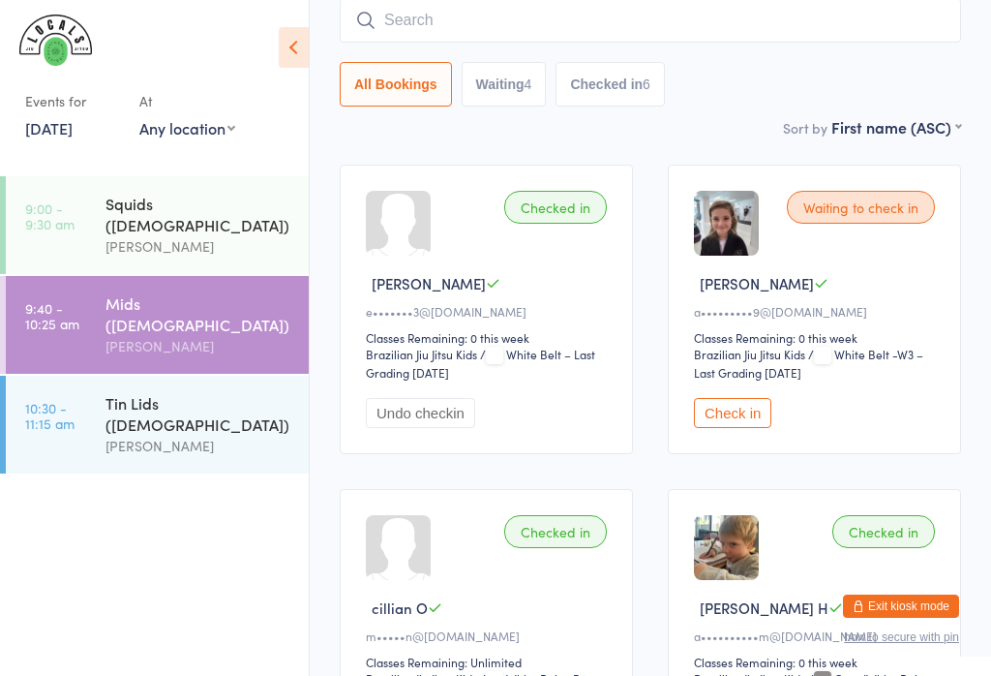
click at [604, 26] on input "search" at bounding box center [651, 20] width 622 height 45
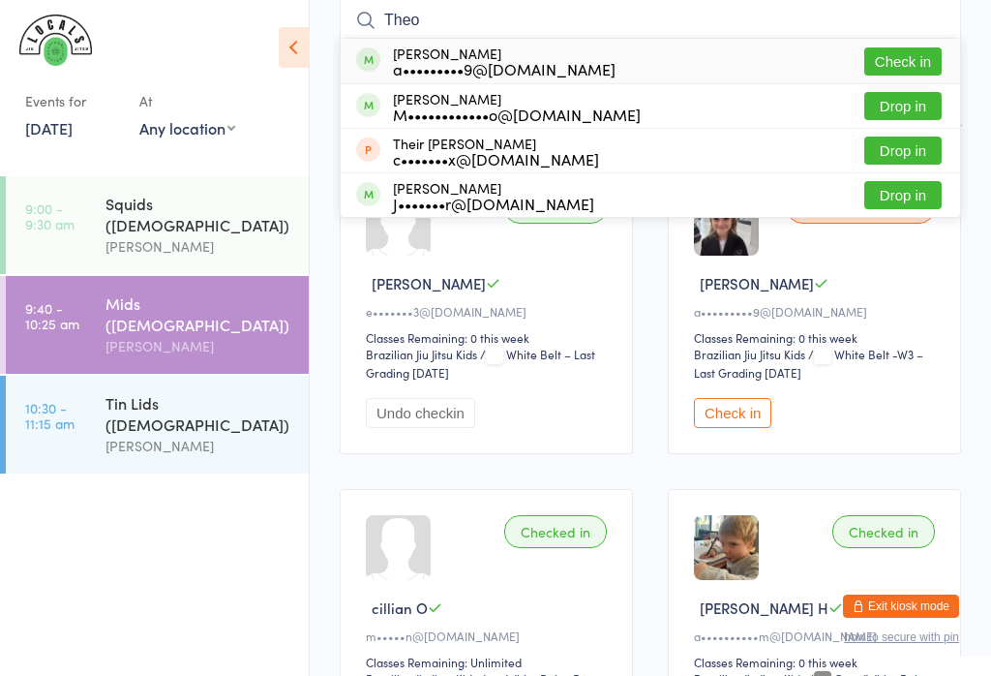
type input "Theo"
click at [529, 114] on div "M••••••••••••o@gmail.com" at bounding box center [517, 113] width 248 height 15
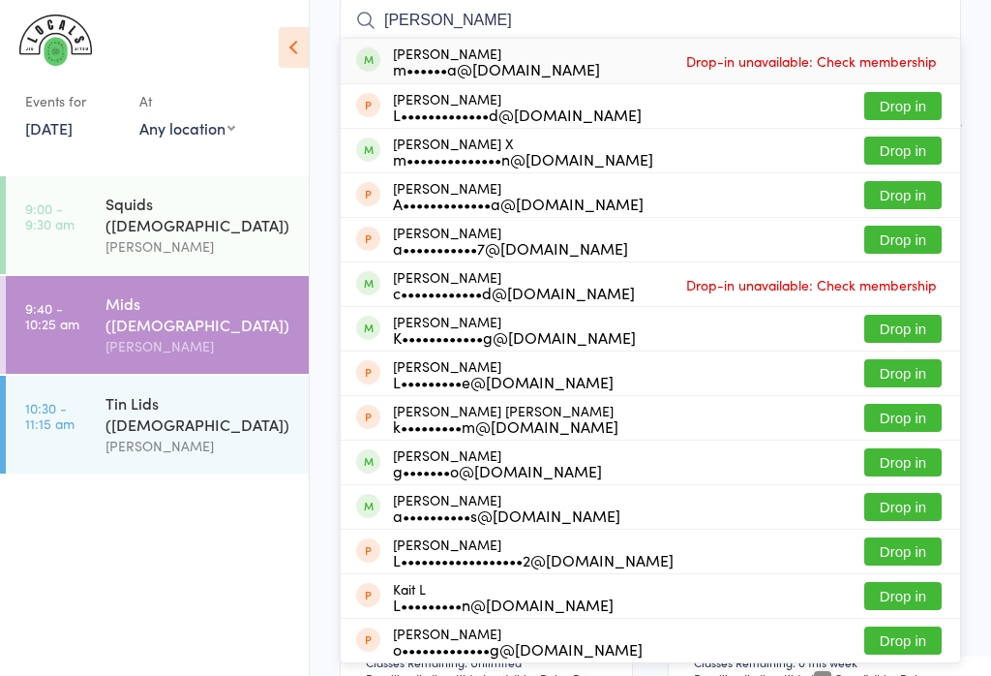
type input "luca l"
click at [508, 143] on div "Luca Leite X m••••••••••••••n@hotmail.com" at bounding box center [523, 151] width 260 height 31
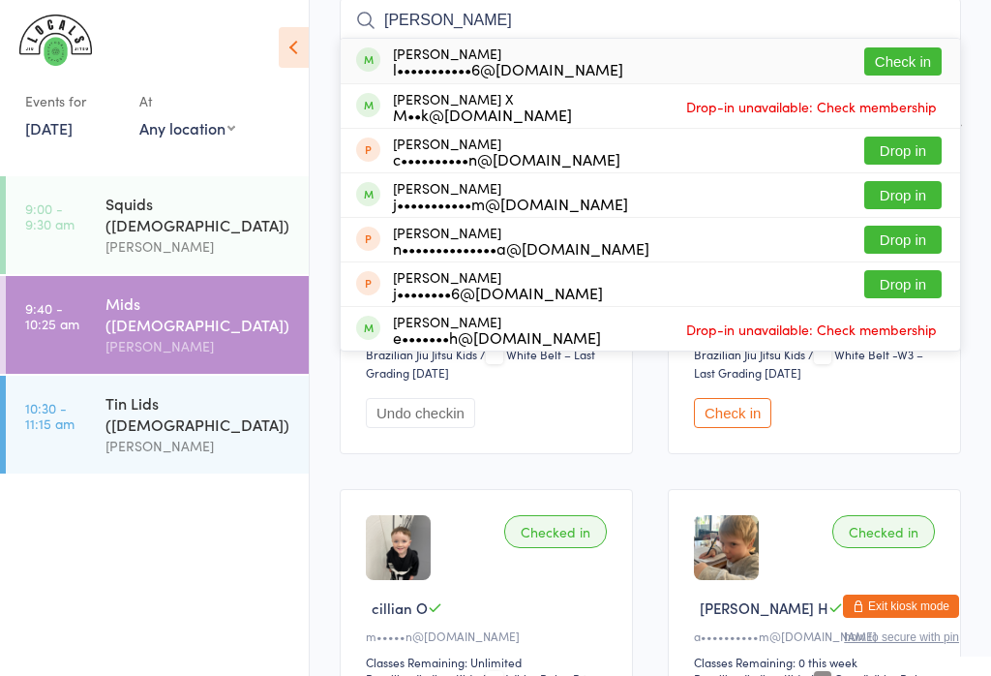
type input "frankie"
click at [914, 60] on button "Check in" at bounding box center [903, 61] width 77 height 28
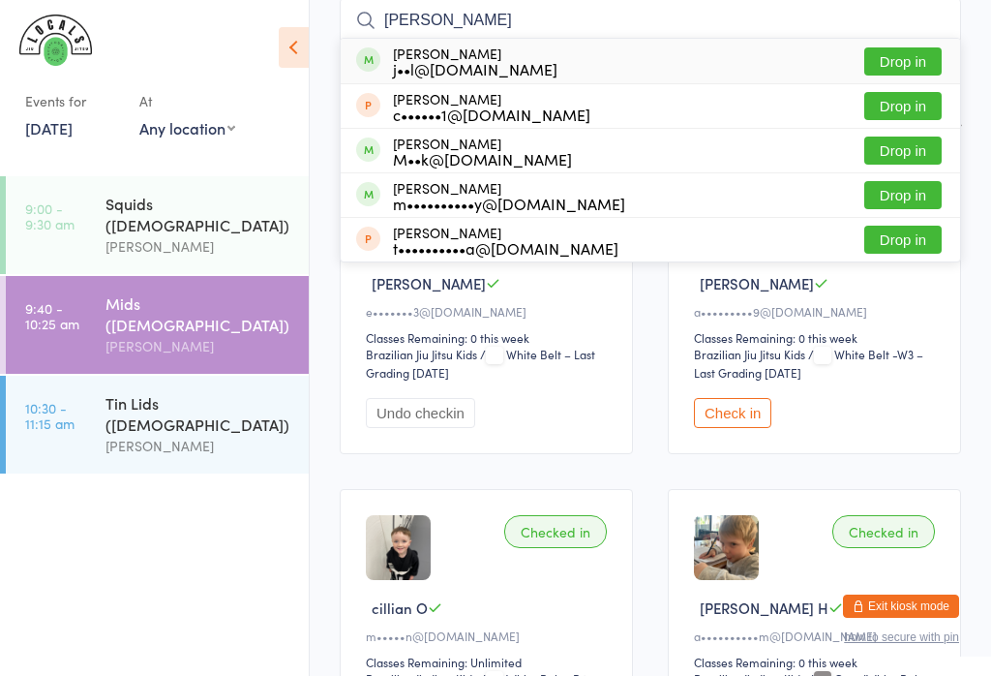
type input "ted"
click at [916, 59] on button "Drop in" at bounding box center [903, 61] width 77 height 28
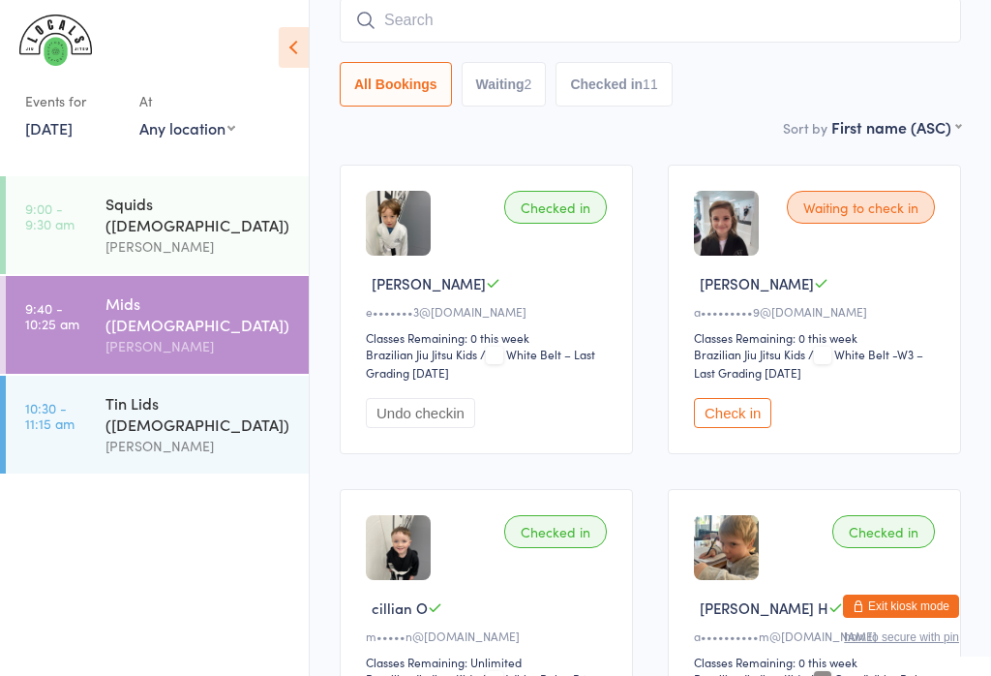
click at [192, 211] on div "Squids ([DEMOGRAPHIC_DATA])" at bounding box center [199, 214] width 187 height 43
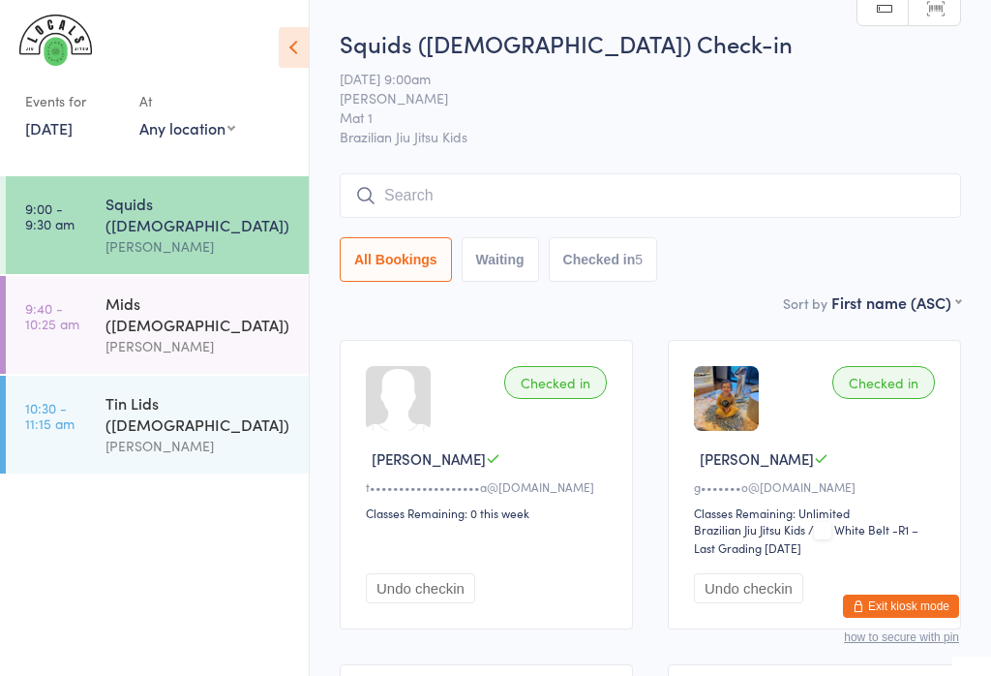
click at [204, 335] on div "[PERSON_NAME]" at bounding box center [199, 346] width 187 height 22
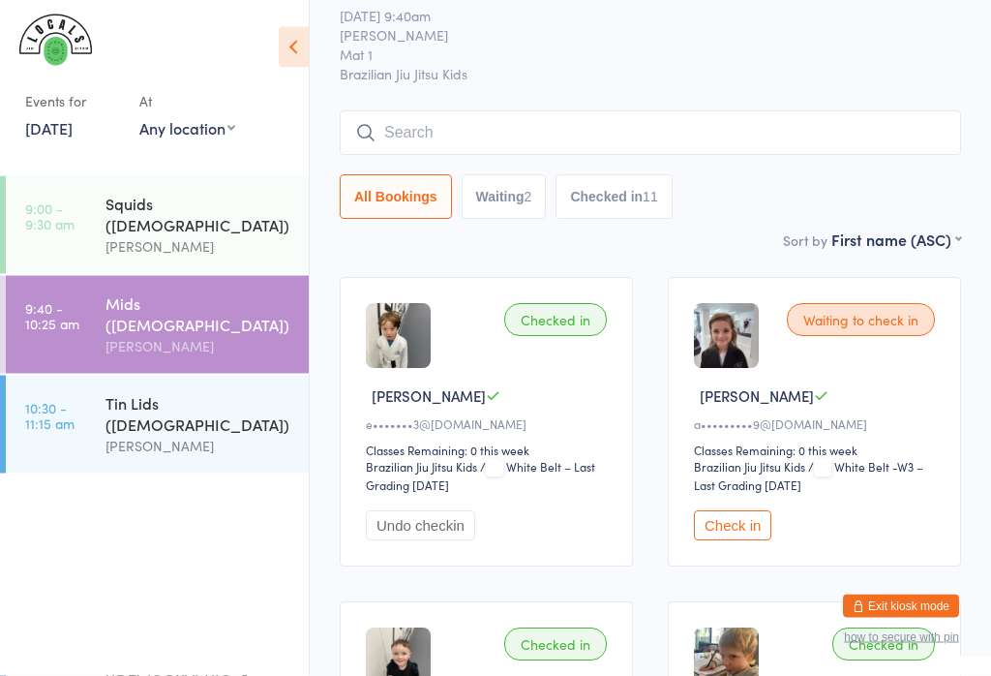
scroll to position [63, 0]
click at [515, 200] on button "Waiting 2" at bounding box center [504, 196] width 85 height 45
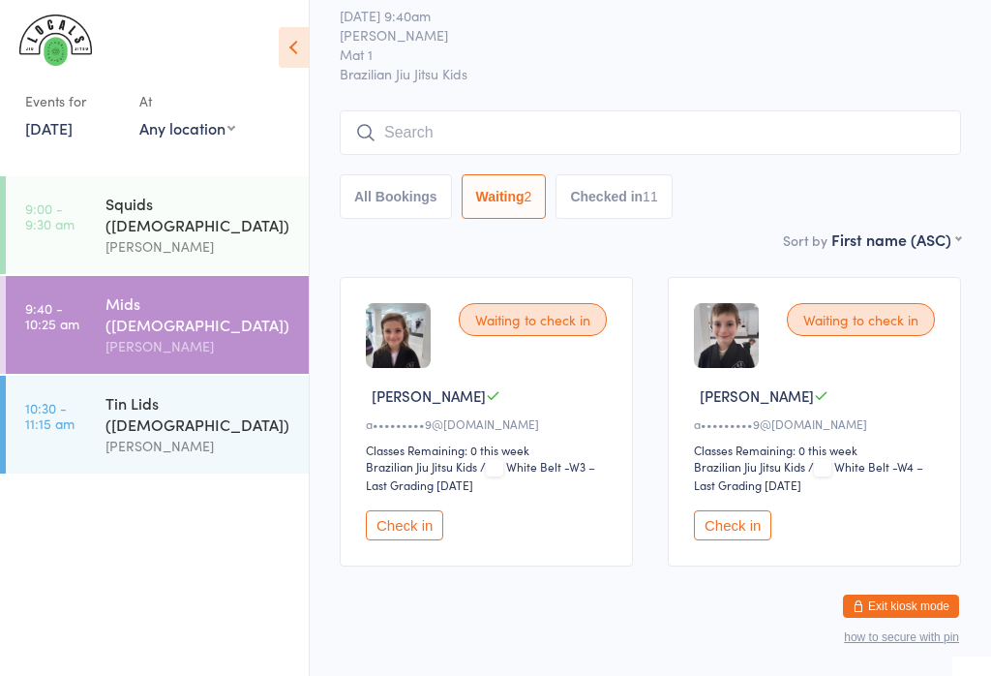
click at [636, 190] on button "Checked in 11" at bounding box center [614, 196] width 116 height 45
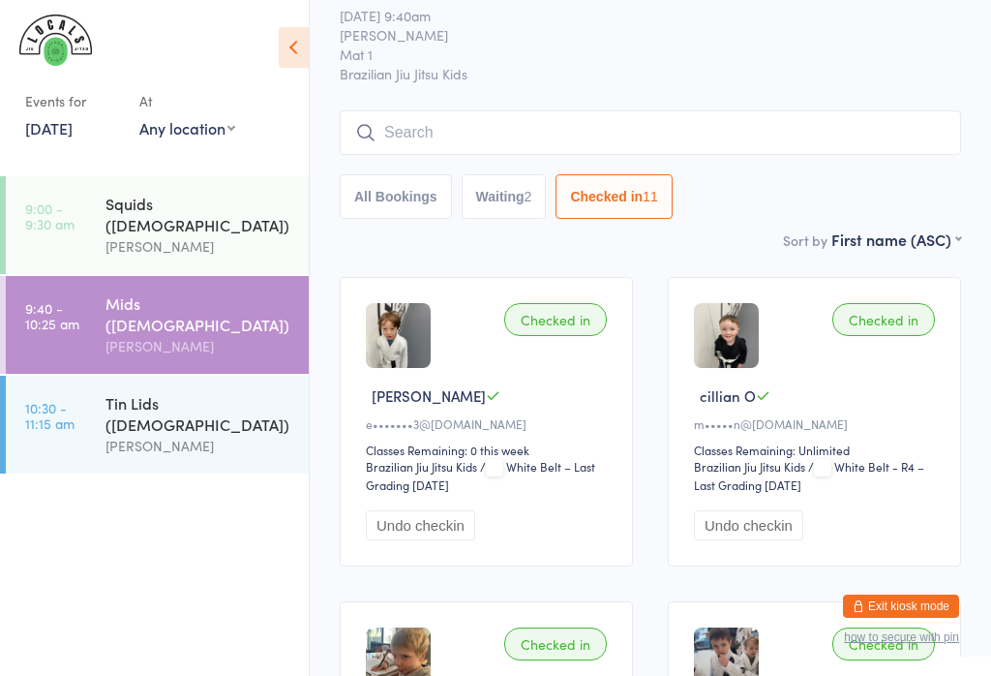
click at [405, 204] on button "All Bookings" at bounding box center [396, 196] width 112 height 45
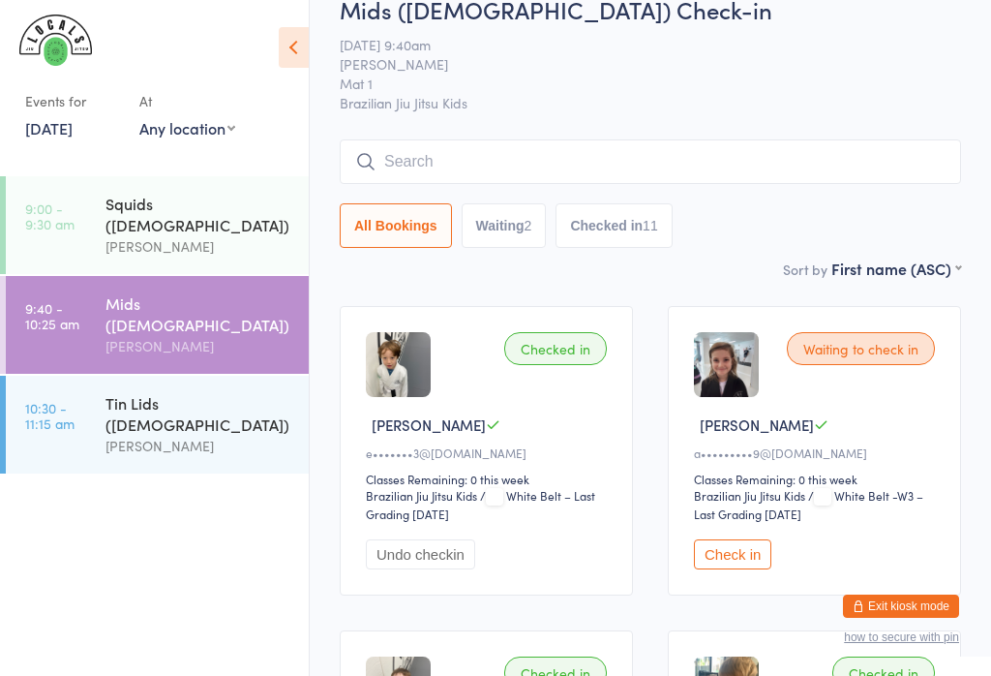
scroll to position [0, 0]
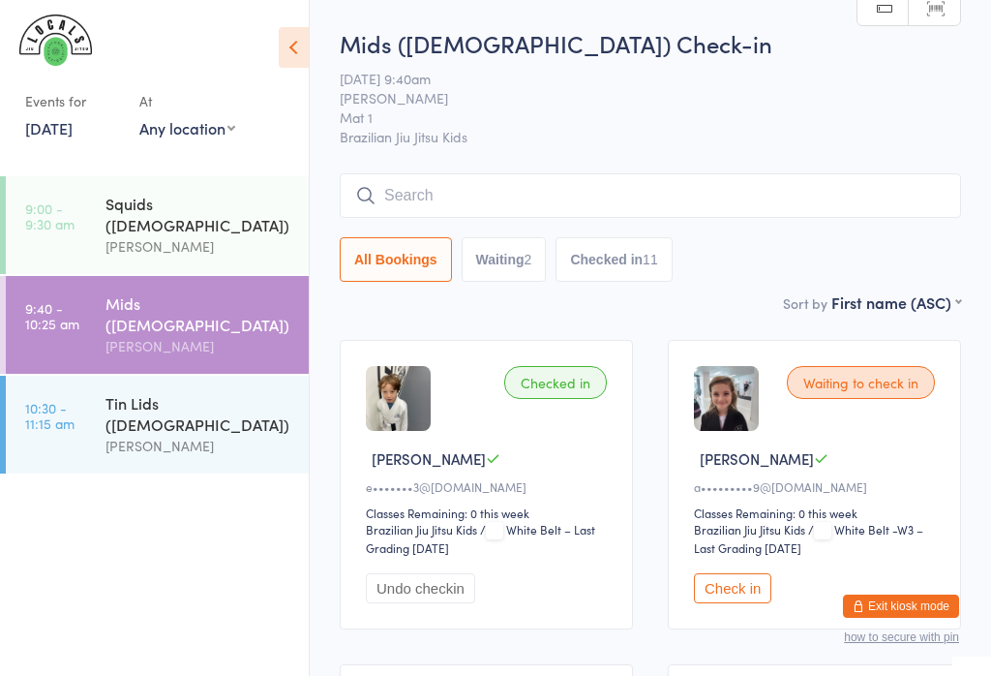
click at [501, 199] on input "search" at bounding box center [651, 195] width 622 height 45
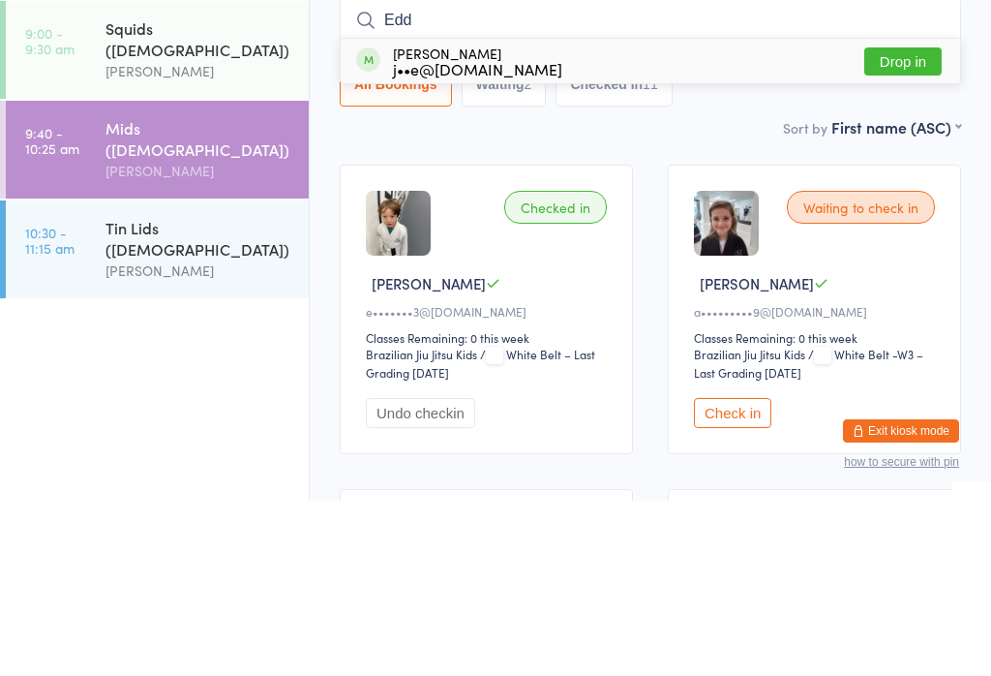
type input "Edd"
click at [563, 236] on div "j••e@redstonegroup.com.au" at bounding box center [477, 243] width 169 height 15
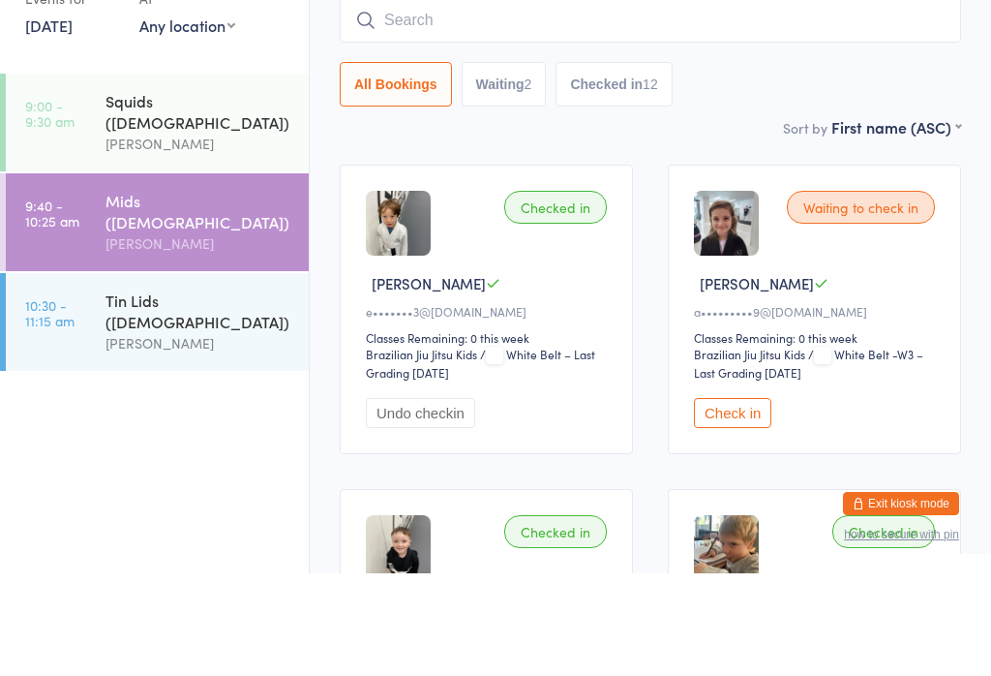
scroll to position [72, 0]
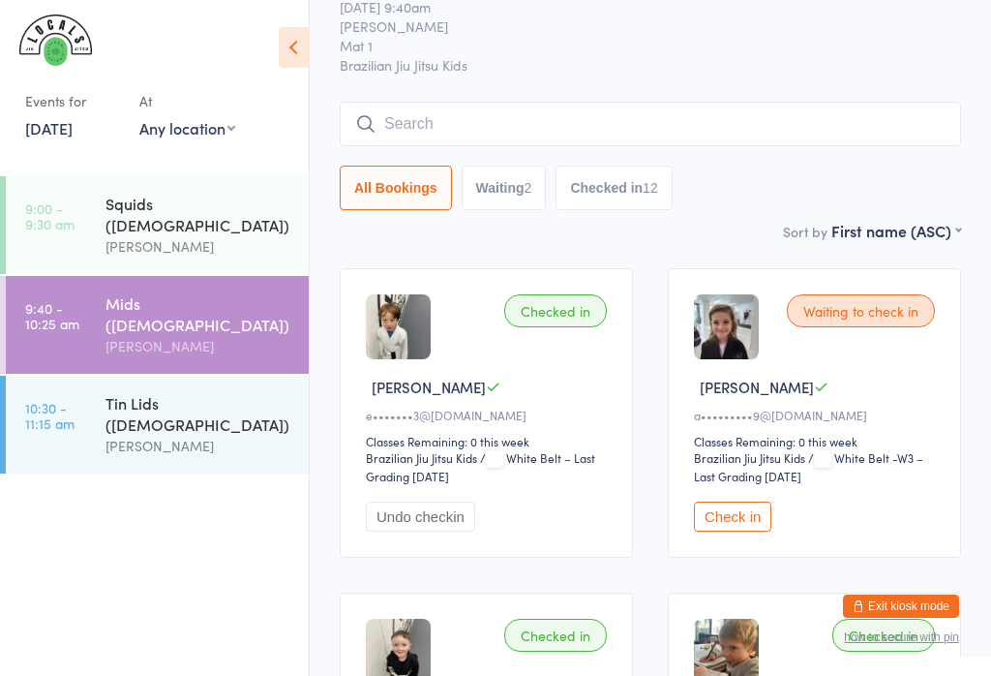
click at [653, 77] on div "Mids (5-7y.o) Check-in 17 Aug 9:40am Veselin Celic Mat 1 Brazilian Jiu Jitsu Ki…" at bounding box center [651, 87] width 622 height 264
click at [448, 120] on input "search" at bounding box center [651, 124] width 622 height 45
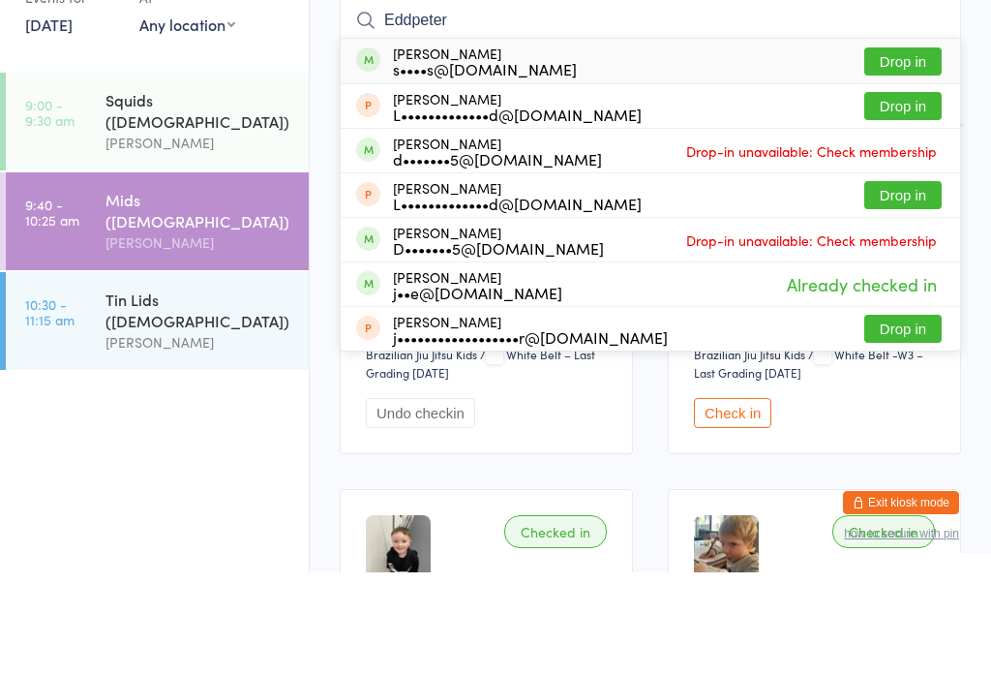
type input "Eddpeter"
click at [913, 151] on button "Drop in" at bounding box center [903, 165] width 77 height 28
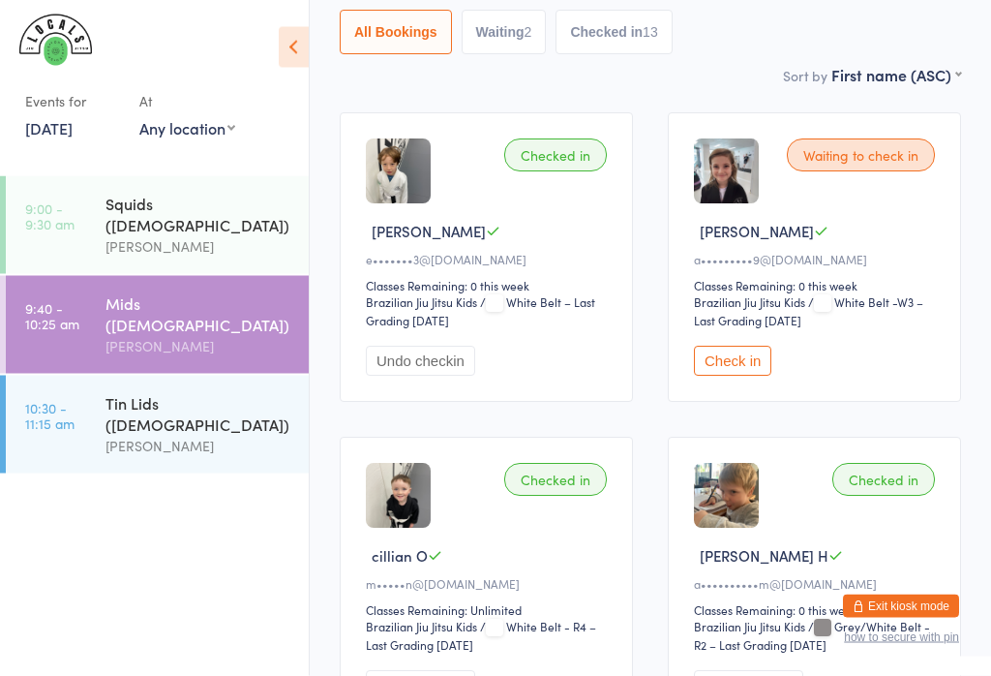
scroll to position [0, 0]
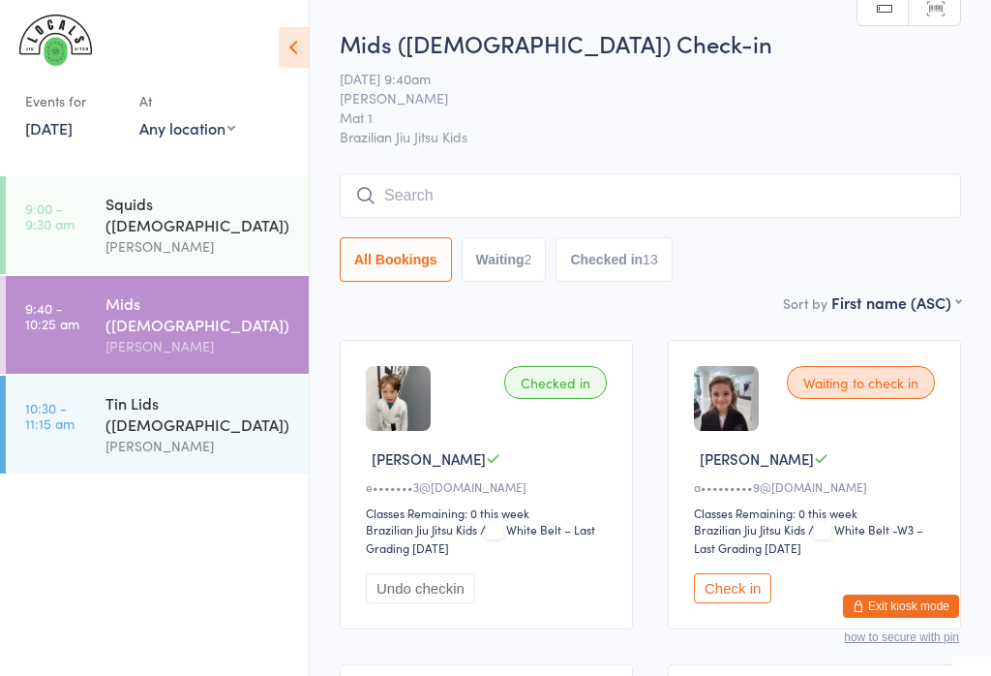
click at [572, 212] on input "search" at bounding box center [651, 195] width 622 height 45
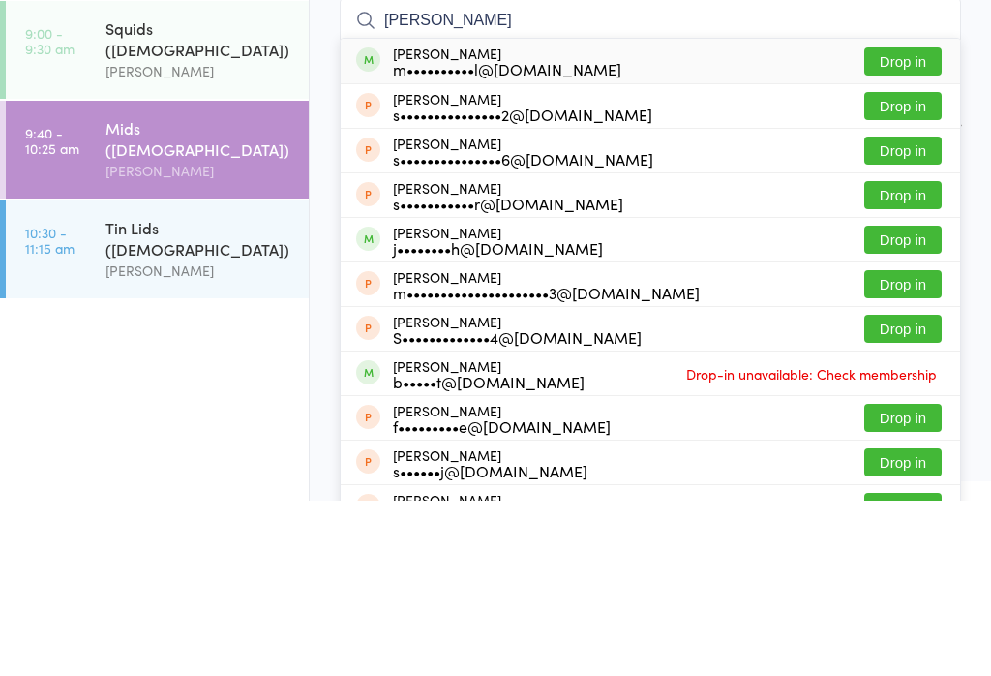
type input "Shane foong"
click at [917, 223] on button "Drop in" at bounding box center [903, 237] width 77 height 28
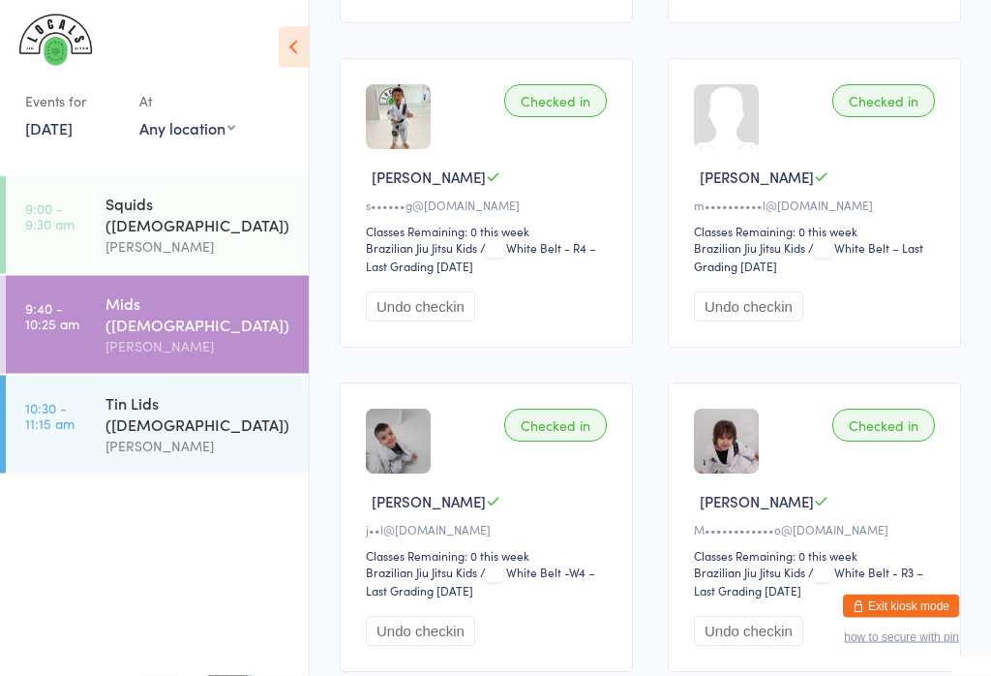
scroll to position [1906, 0]
click at [136, 392] on div "Tin Lids ([DEMOGRAPHIC_DATA])" at bounding box center [199, 413] width 187 height 43
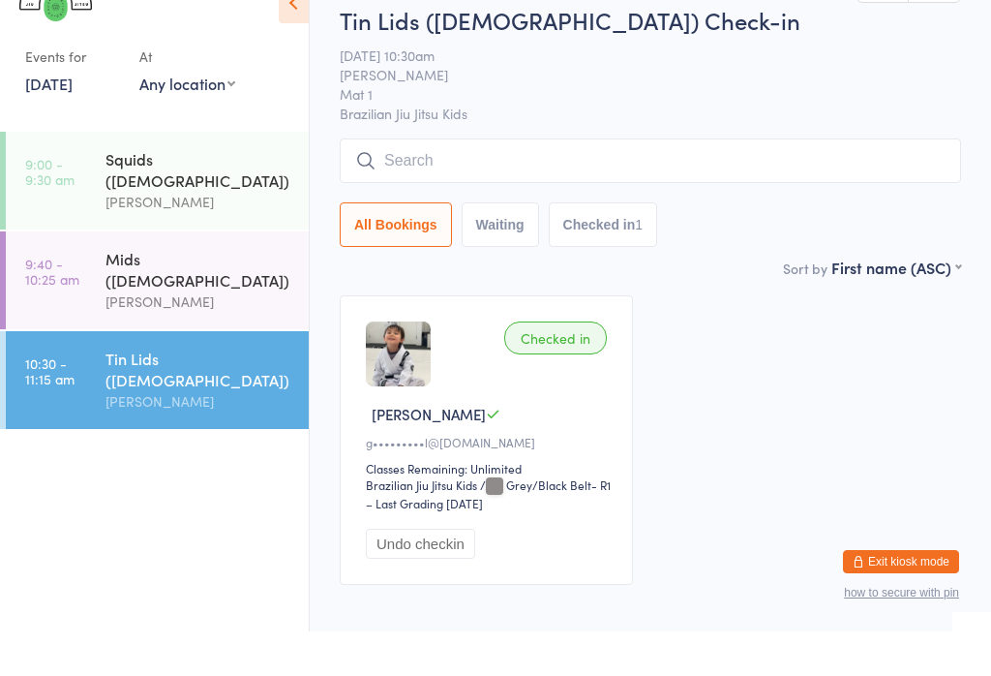
scroll to position [71, 0]
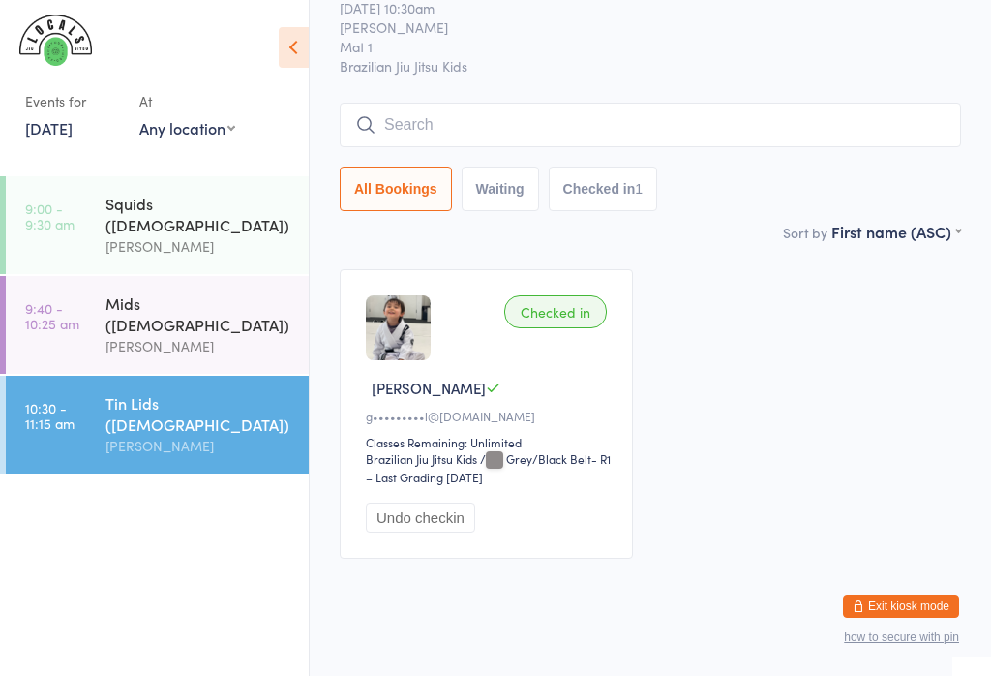
click at [98, 286] on link "9:40 - 10:25 am Mids (5-7y.o) Veselin Celic" at bounding box center [157, 325] width 303 height 98
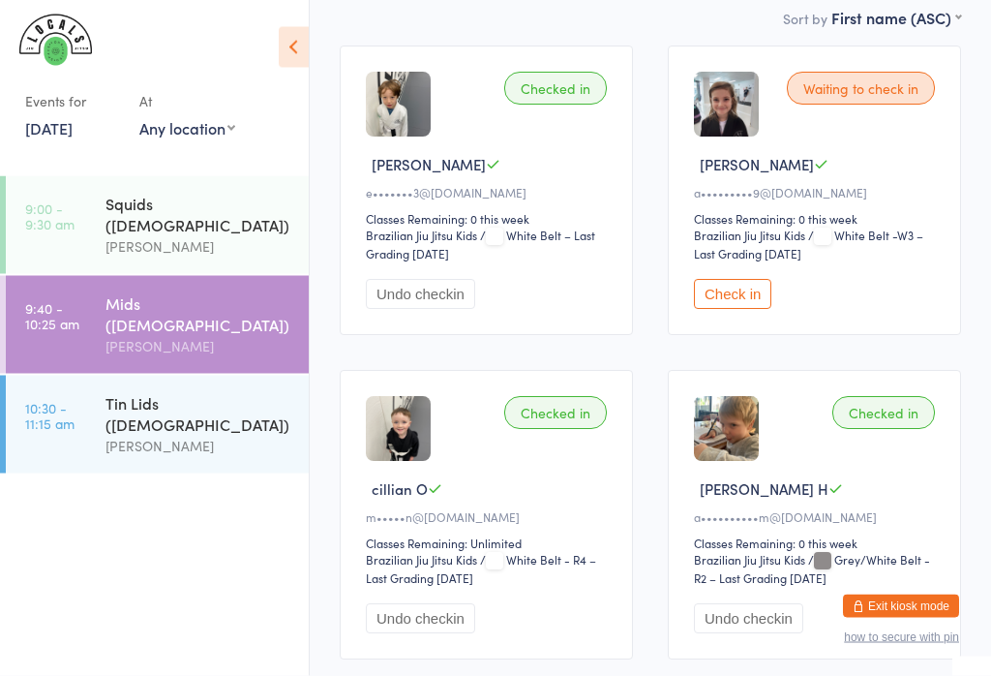
scroll to position [297, 0]
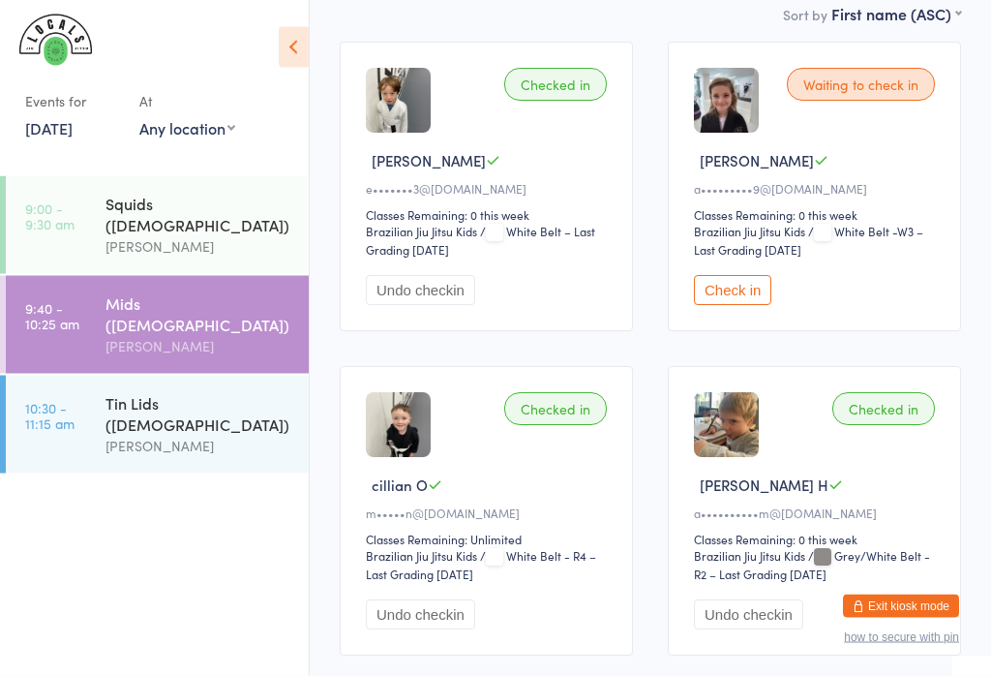
click at [130, 416] on div "Tin Lids (8-12y.o) Veselin Celic" at bounding box center [207, 425] width 203 height 98
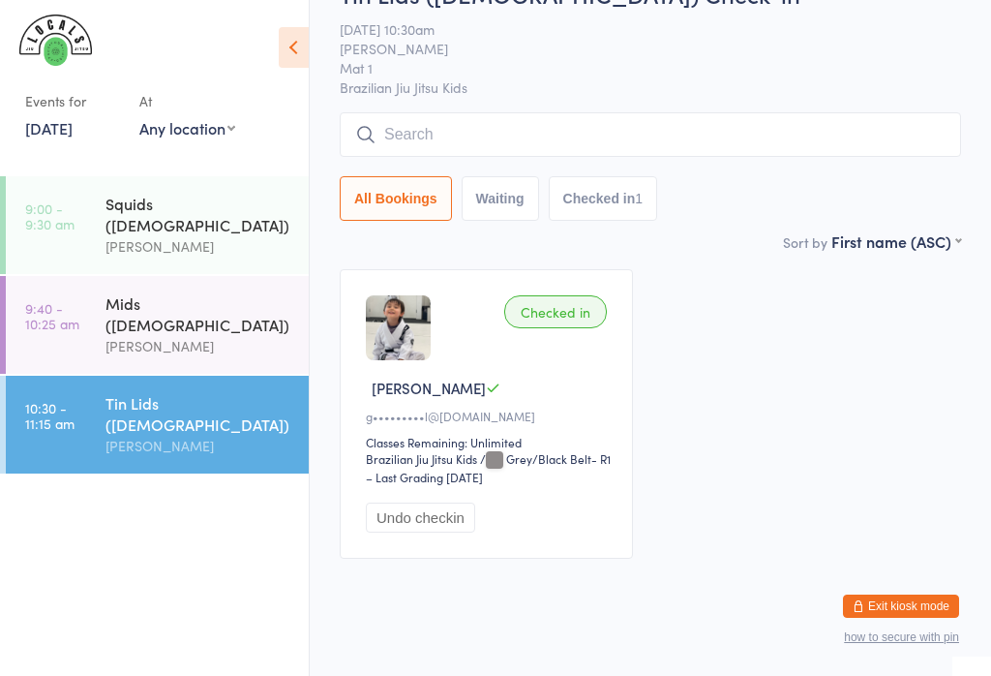
scroll to position [68, 0]
click at [422, 159] on input "search" at bounding box center [651, 137] width 622 height 45
click at [402, 139] on input "search" at bounding box center [651, 137] width 622 height 45
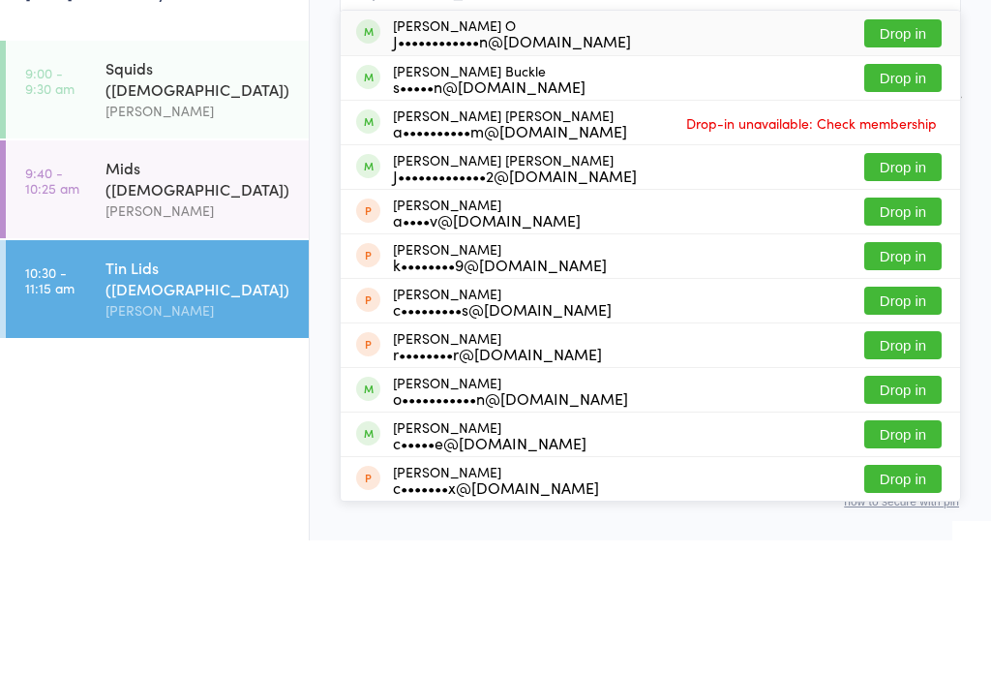
scroll to position [101, 0]
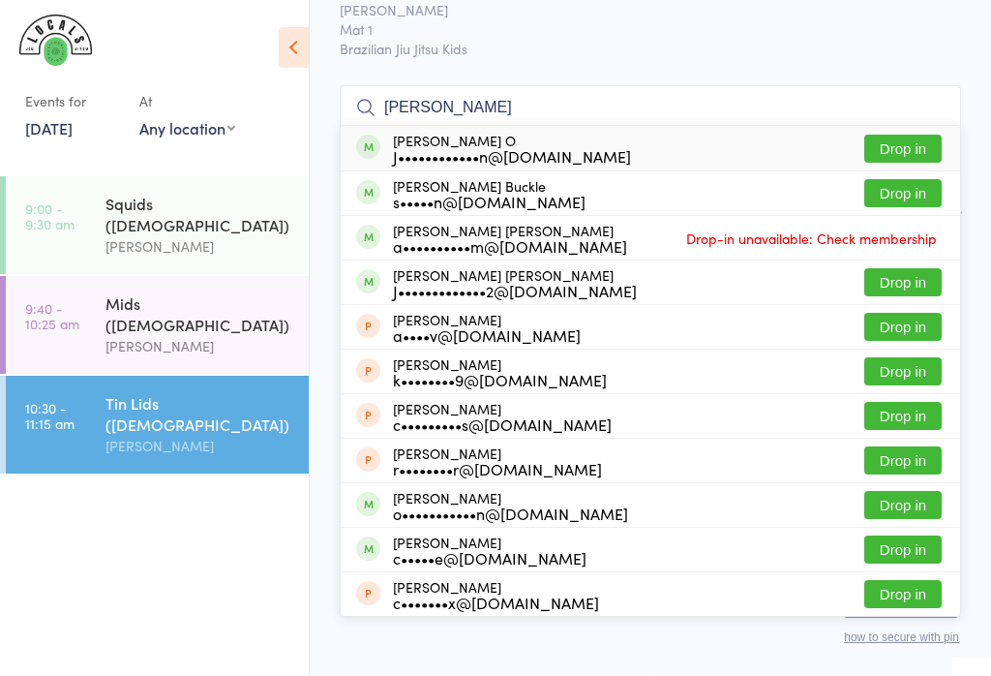
type input "Cooper"
click at [393, 198] on div "s•••••n@[DOMAIN_NAME]" at bounding box center [489, 201] width 193 height 15
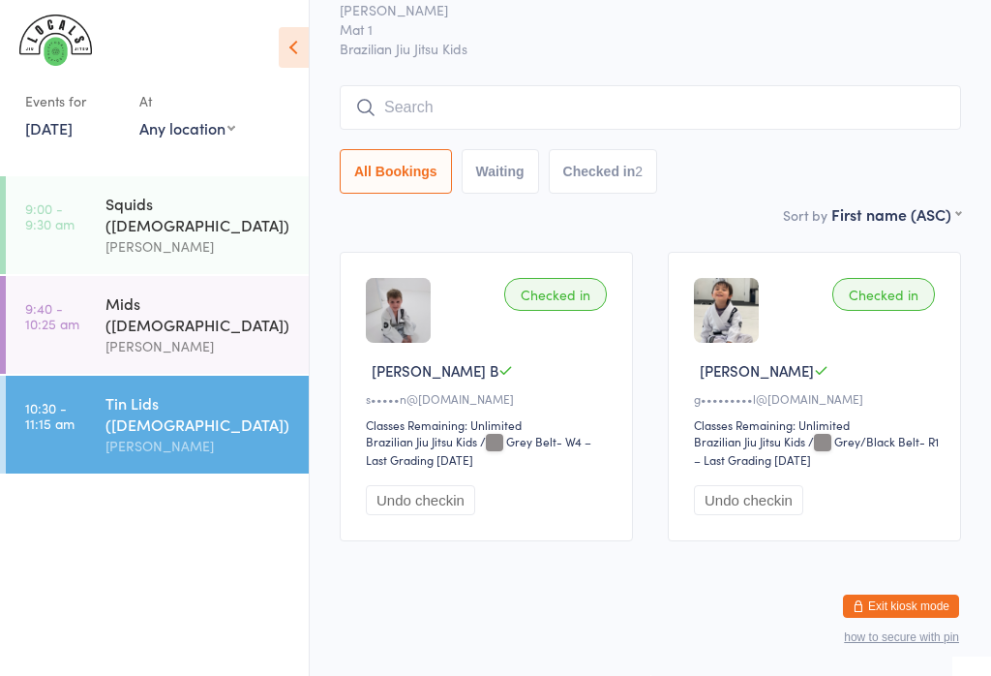
click at [394, 104] on input "search" at bounding box center [651, 107] width 622 height 45
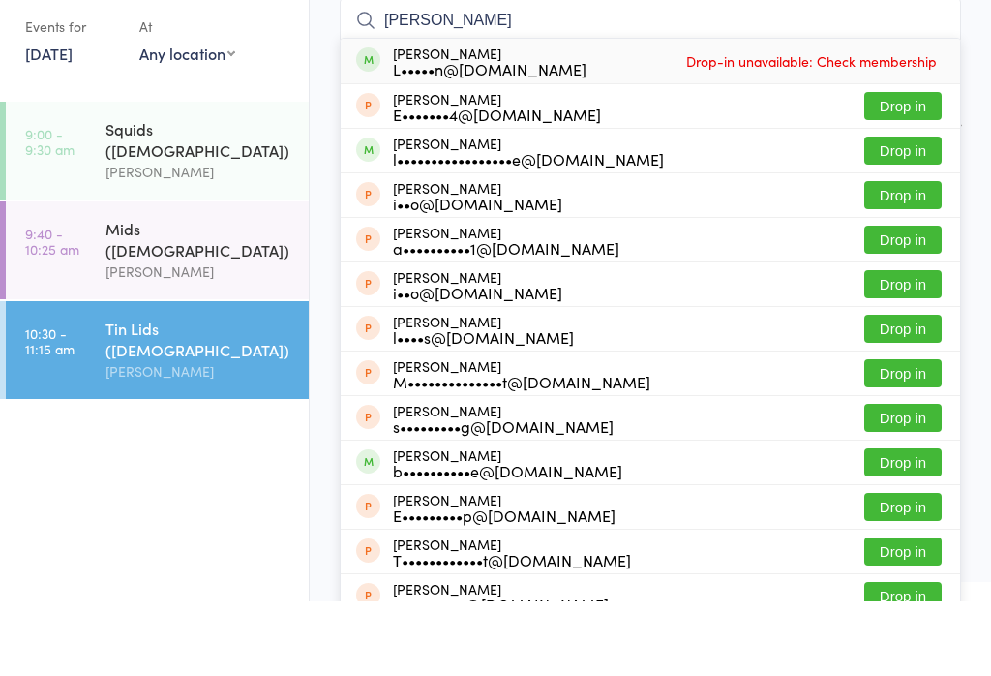
type input "Elliot"
click at [915, 211] on button "Drop in" at bounding box center [903, 225] width 77 height 28
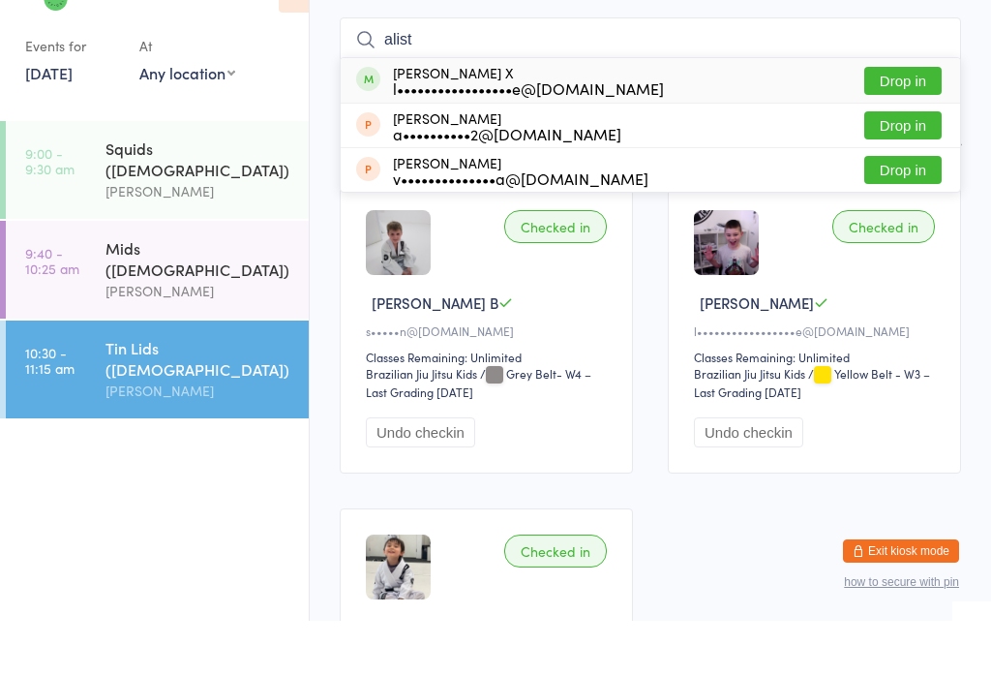
type input "alist"
click at [899, 122] on button "Drop in" at bounding box center [903, 136] width 77 height 28
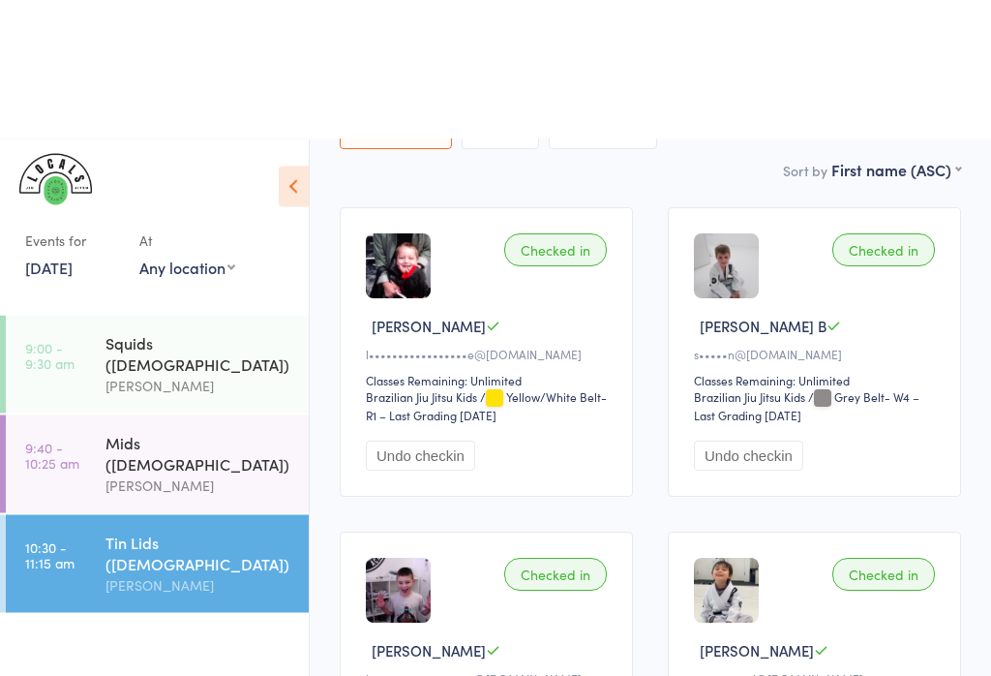
scroll to position [0, 0]
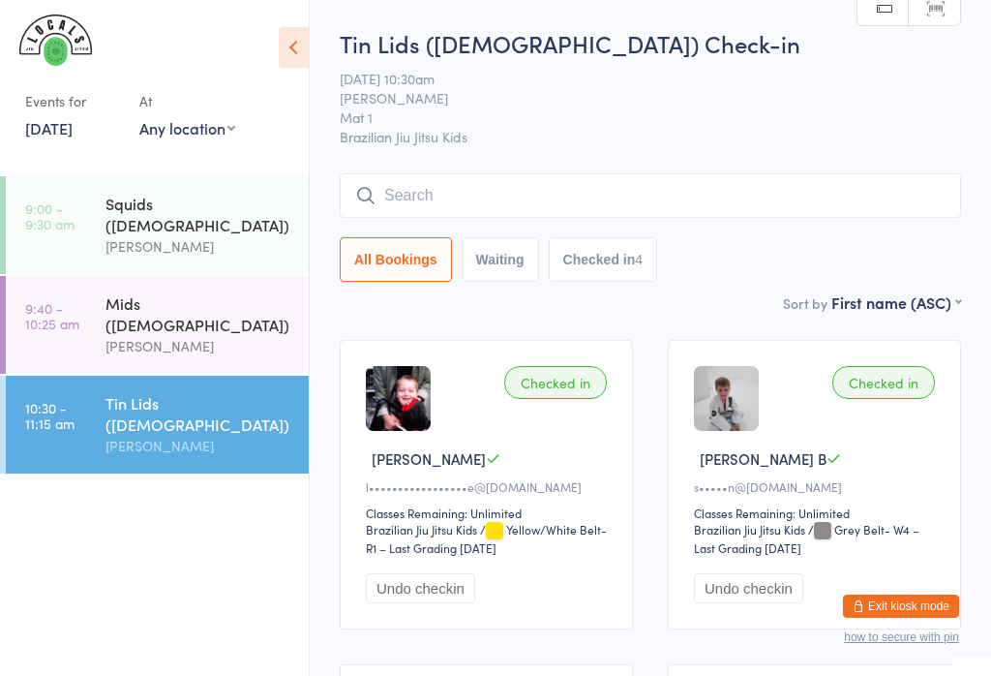
click at [73, 201] on time "9:00 - 9:30 am" at bounding box center [49, 215] width 49 height 31
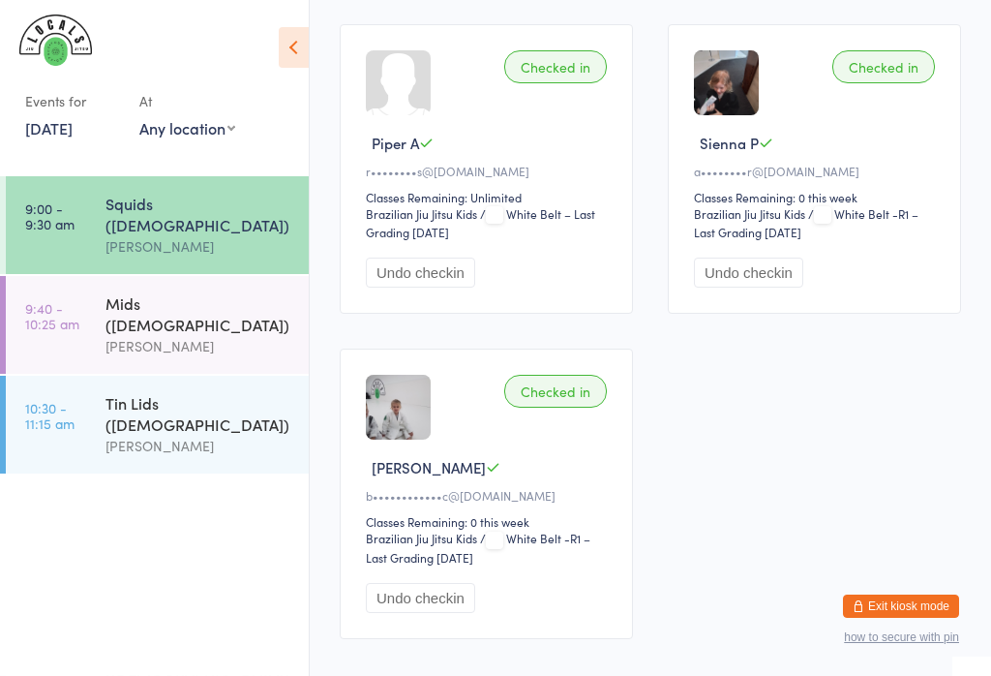
scroll to position [640, 0]
click at [120, 334] on div "Mids (5-7y.o) Veselin Celic" at bounding box center [207, 325] width 203 height 98
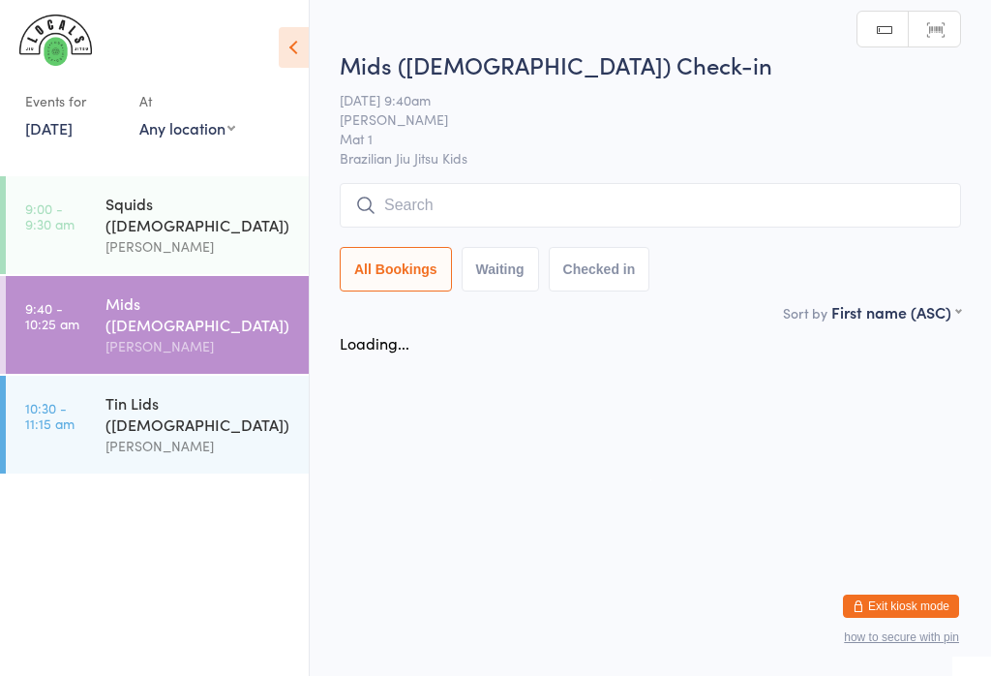
click at [115, 276] on div "Mids (5-7y.o) Veselin Celic" at bounding box center [207, 325] width 203 height 98
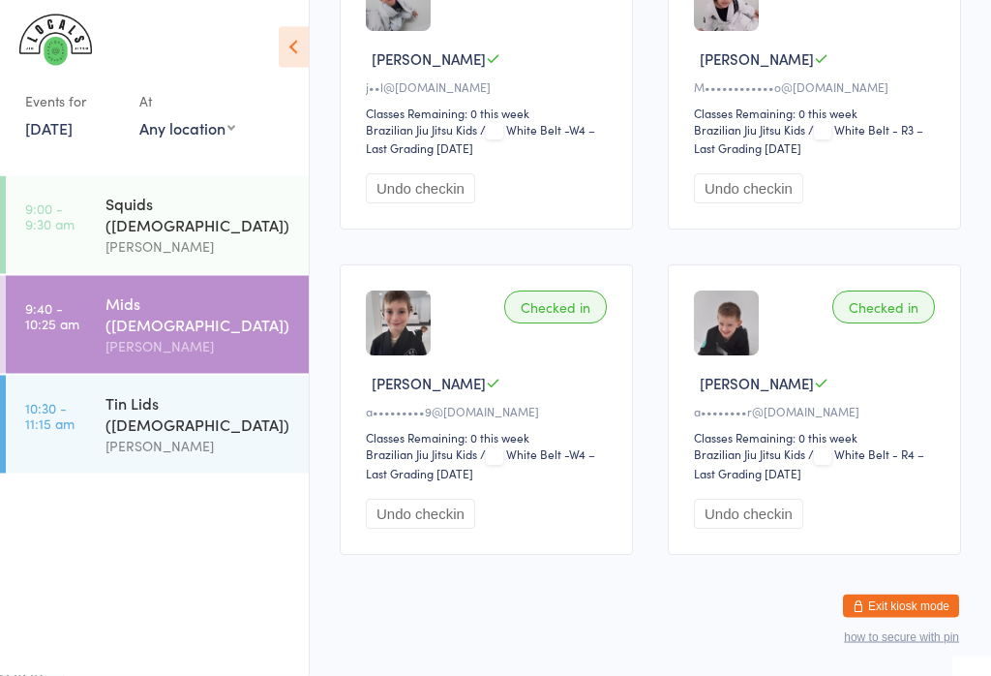
scroll to position [2351, 0]
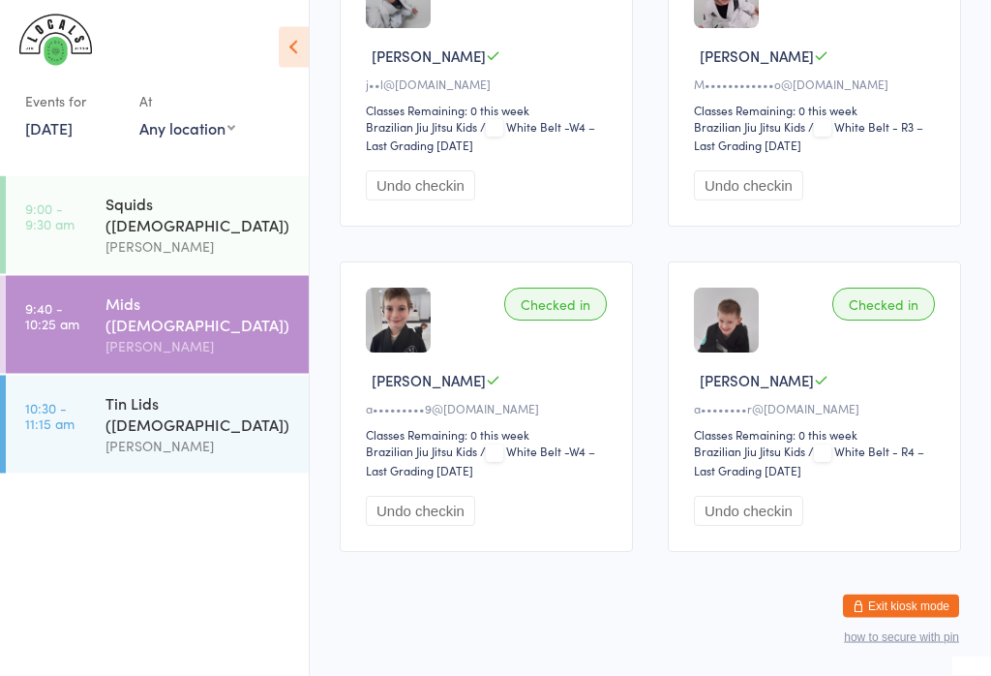
click at [875, 321] on div "Checked in" at bounding box center [884, 305] width 103 height 33
click at [79, 376] on link "10:30 - 11:15 am Tin Lids (8-12y.o) Veselin Celic" at bounding box center [157, 425] width 303 height 98
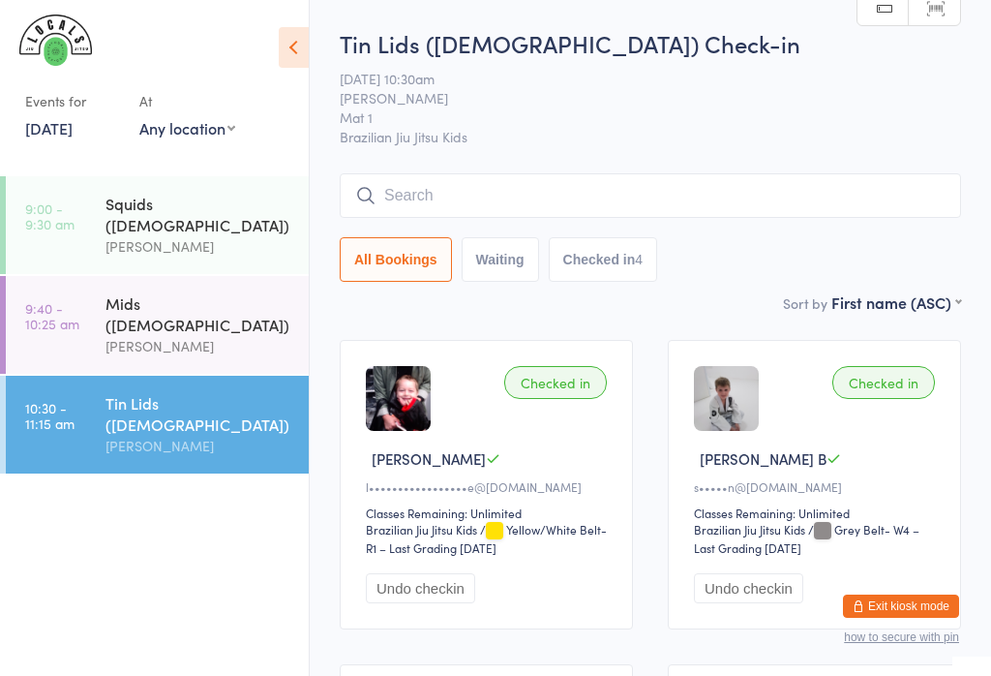
click at [414, 194] on input "search" at bounding box center [651, 195] width 622 height 45
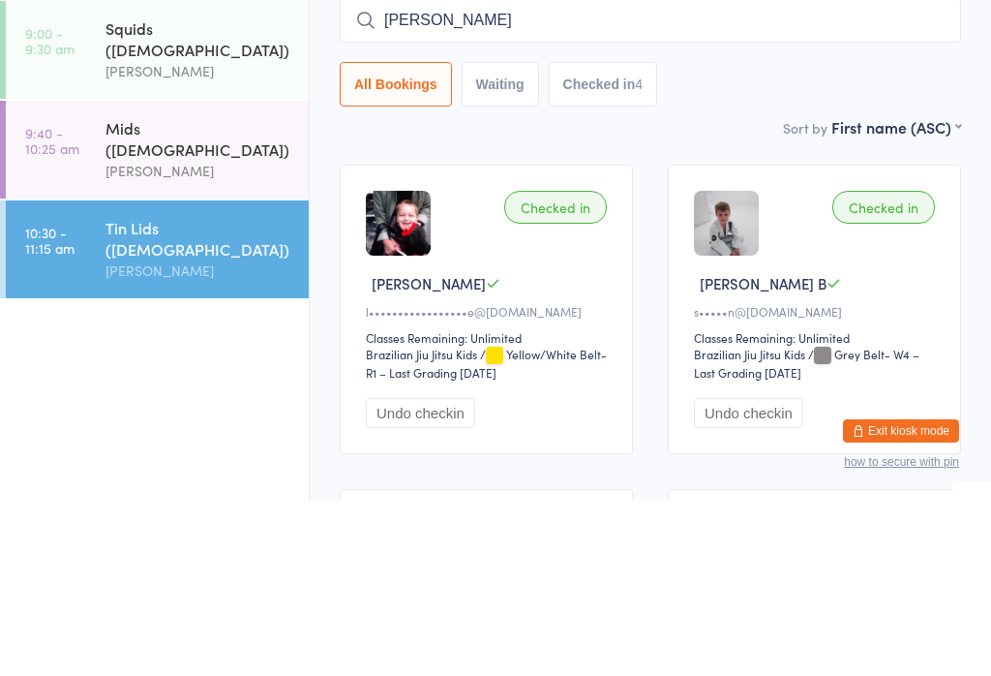
type input "Alexander"
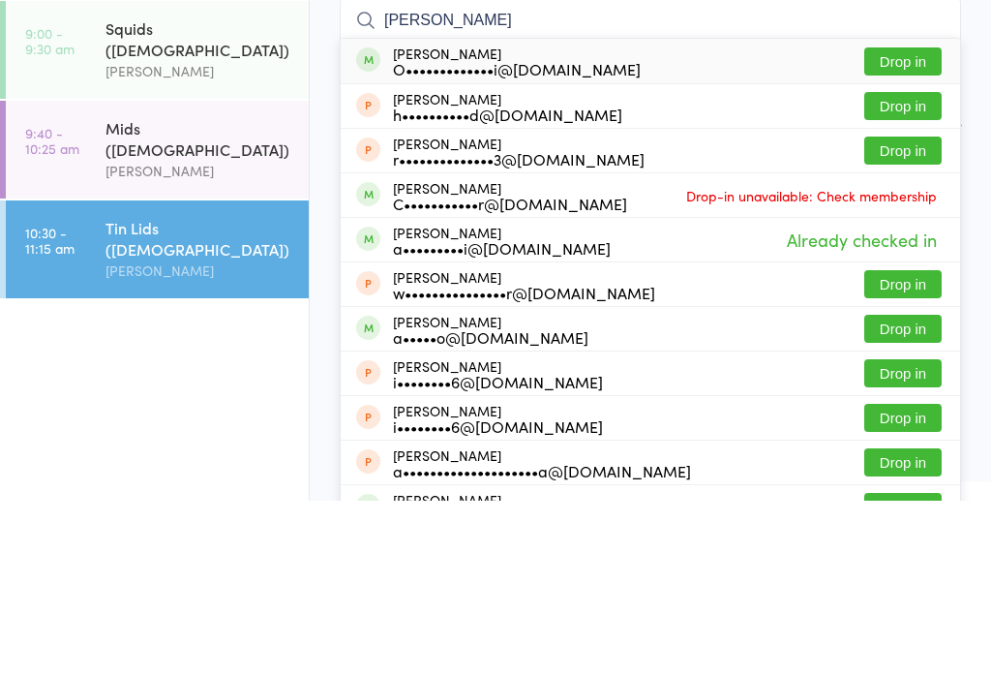
click at [137, 392] on div "Tin Lids ([DEMOGRAPHIC_DATA])" at bounding box center [199, 413] width 187 height 43
